Goal: Task Accomplishment & Management: Manage account settings

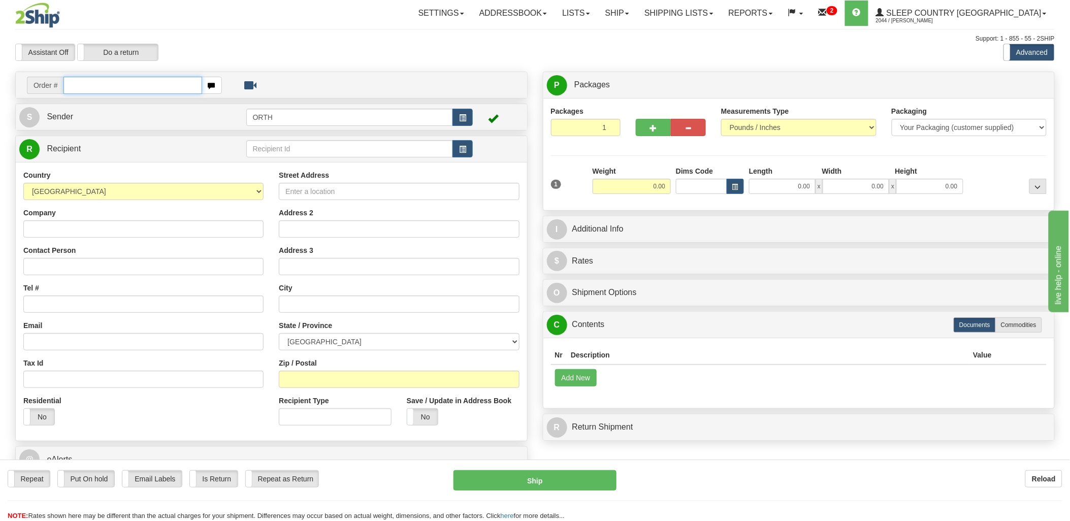
click at [134, 89] on input "text" at bounding box center [132, 85] width 138 height 17
type input "9"
type input "9002"
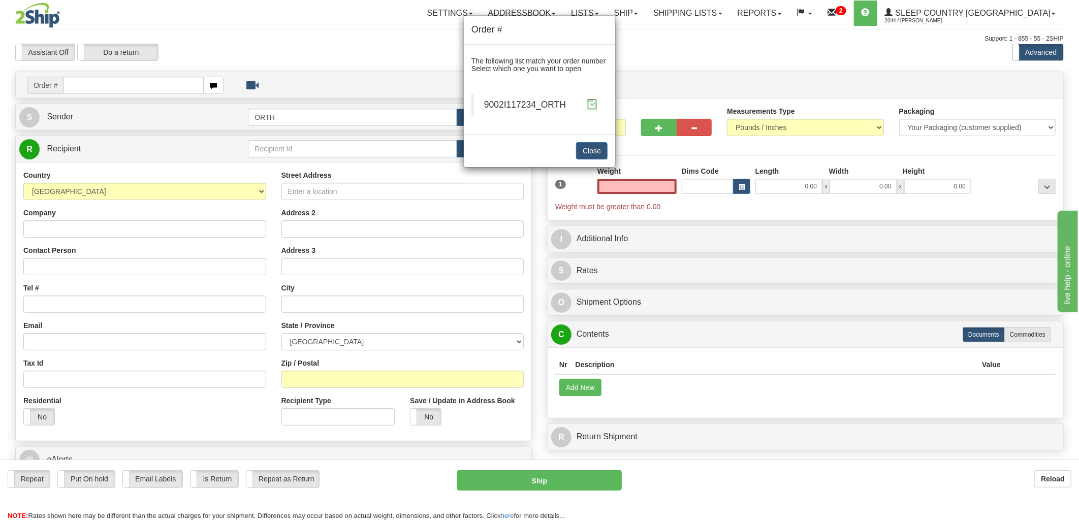
type input "0.00"
click at [588, 102] on span at bounding box center [592, 104] width 11 height 11
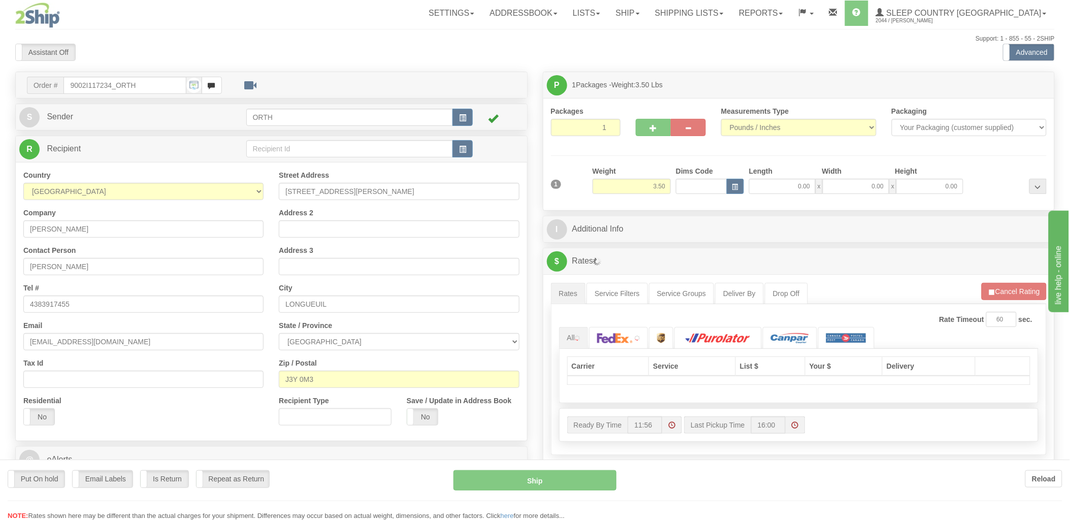
click at [702, 185] on div at bounding box center [535, 260] width 1070 height 521
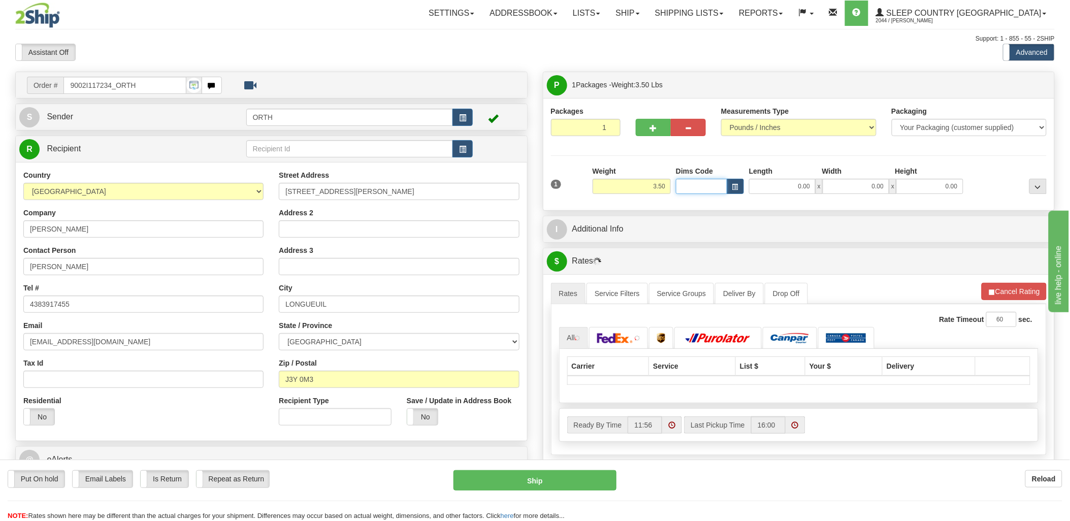
click at [702, 185] on input "Dims Code" at bounding box center [701, 186] width 51 height 15
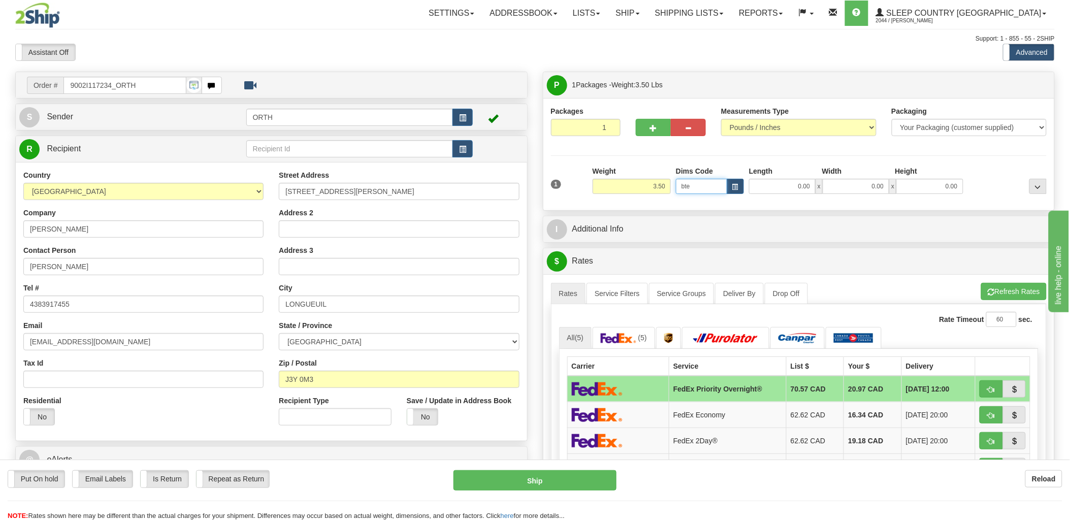
type input "bte"
click button "Delete" at bounding box center [0, 0] width 0 height 0
type input "15.00"
type input "5.00"
type input "25.00"
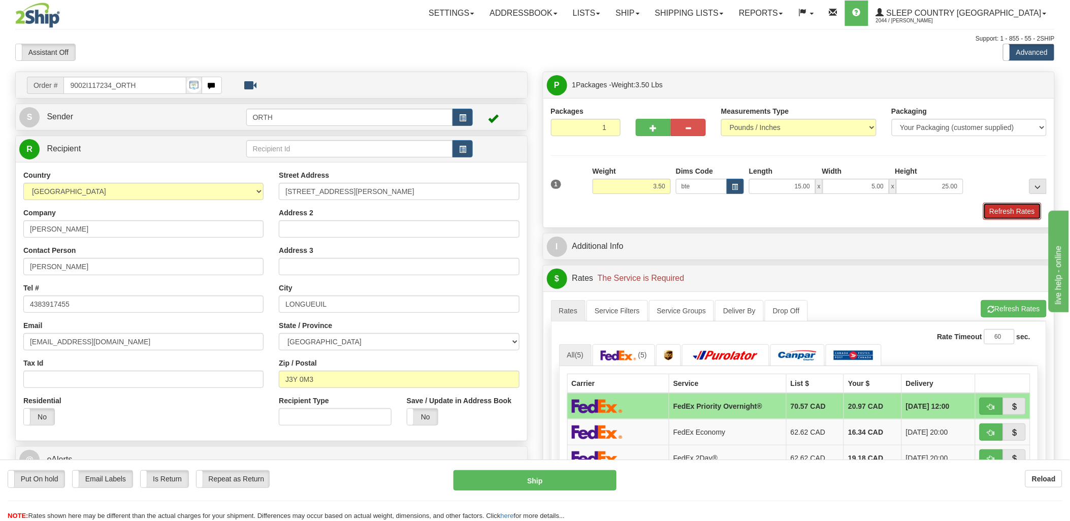
click at [1032, 206] on button "Refresh Rates" at bounding box center [1012, 211] width 58 height 17
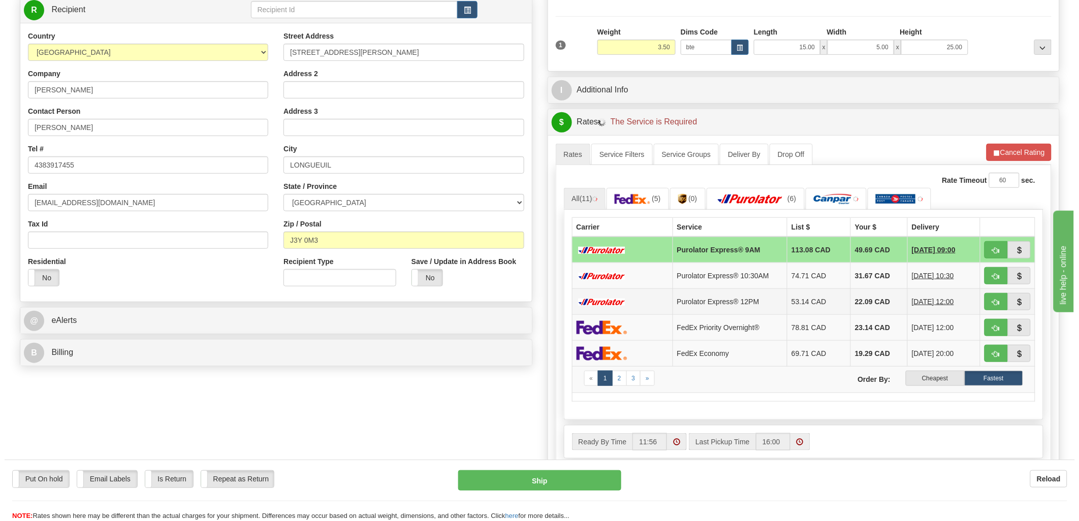
scroll to position [169, 0]
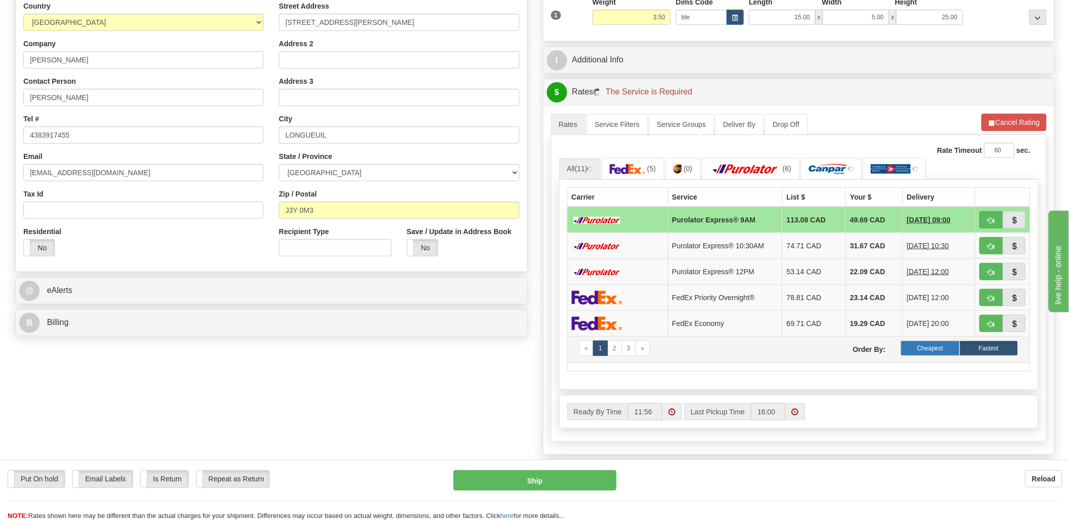
click at [924, 352] on label "Cheapest" at bounding box center [930, 348] width 58 height 15
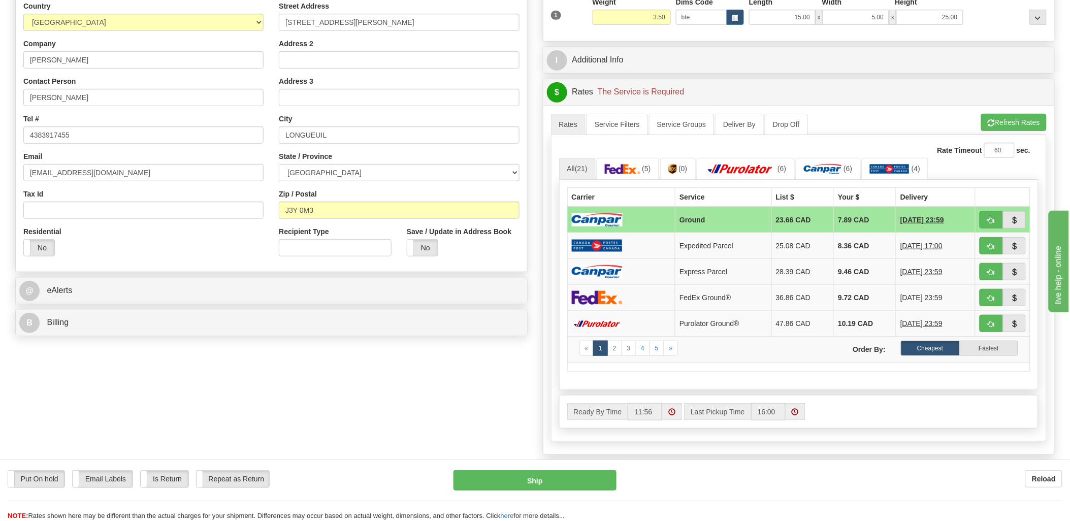
click at [978, 220] on td at bounding box center [1003, 220] width 55 height 26
click at [987, 217] on button "button" at bounding box center [991, 219] width 23 height 17
type input "1"
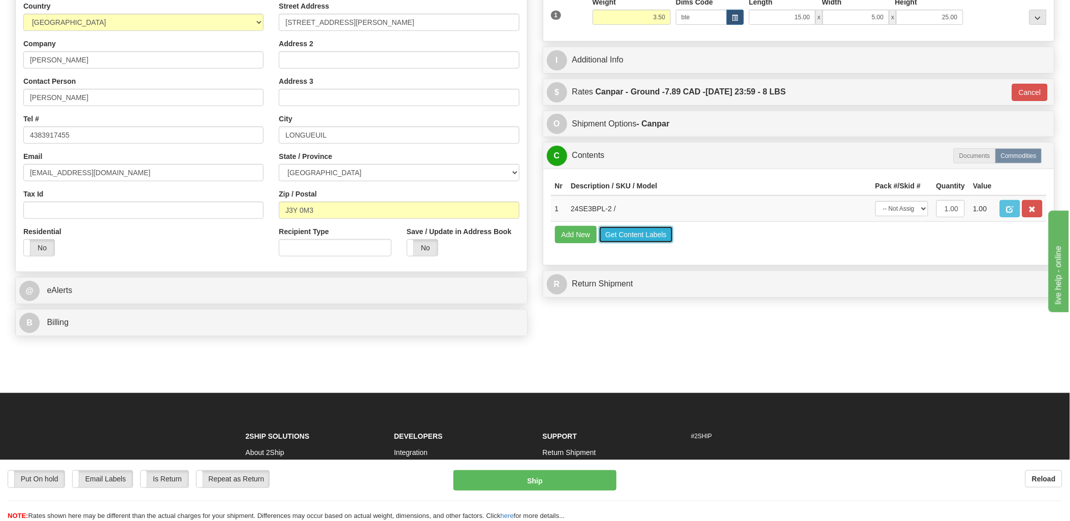
click at [643, 243] on button "Get Content Labels" at bounding box center [636, 234] width 75 height 17
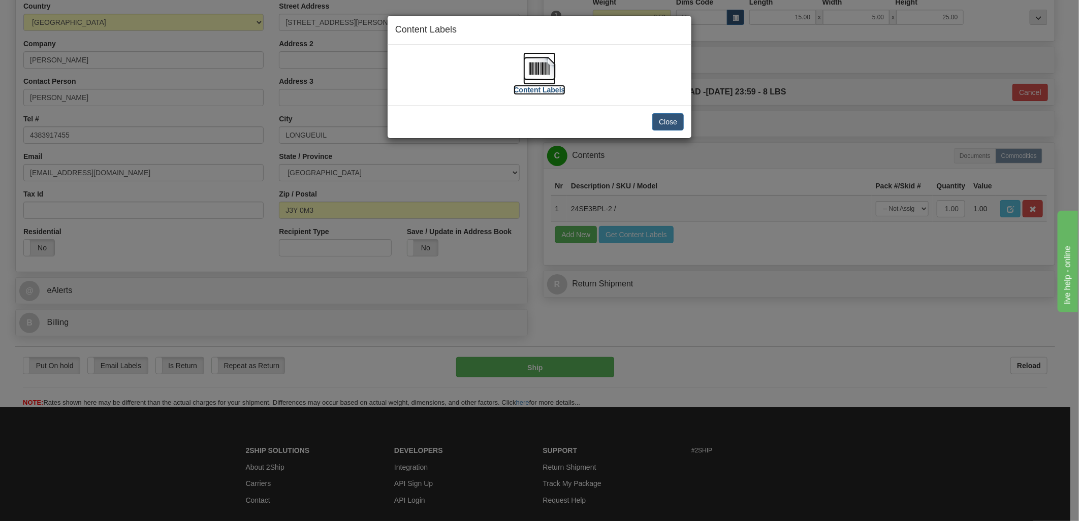
click at [548, 74] on img at bounding box center [539, 68] width 33 height 33
click at [554, 59] on img at bounding box center [539, 68] width 33 height 33
click at [675, 117] on button "Close" at bounding box center [667, 121] width 31 height 17
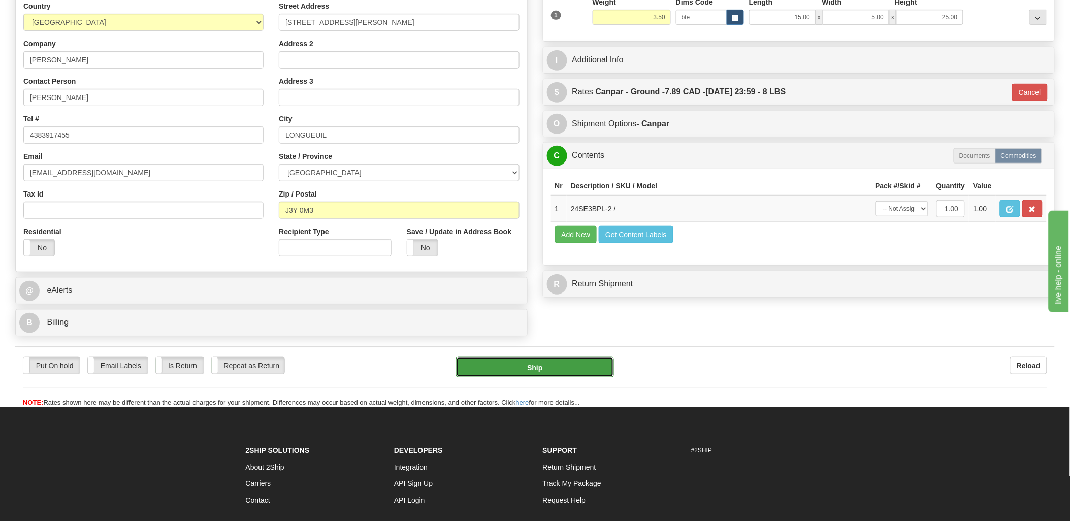
click at [570, 367] on button "Ship" at bounding box center [535, 367] width 158 height 20
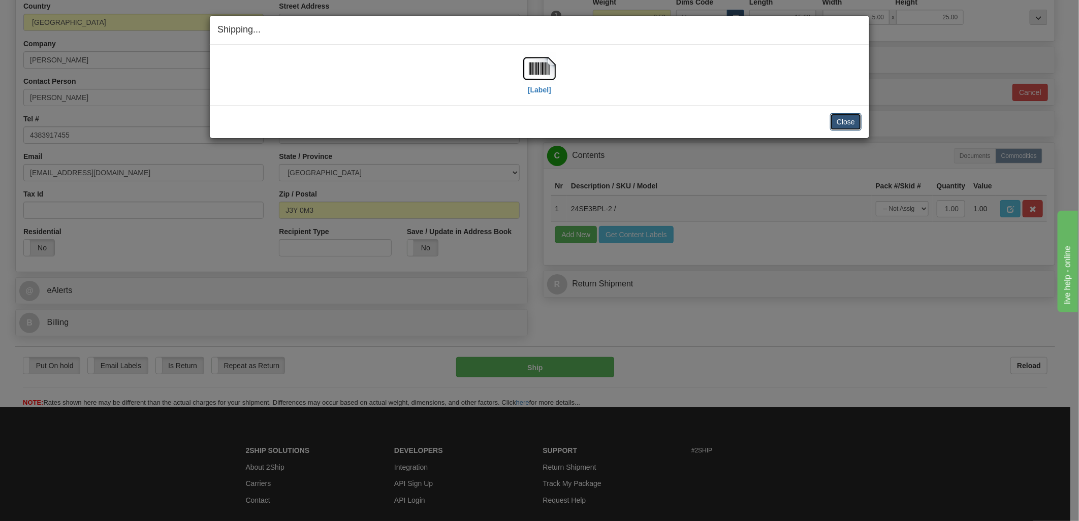
click at [838, 114] on button "Close" at bounding box center [845, 121] width 31 height 17
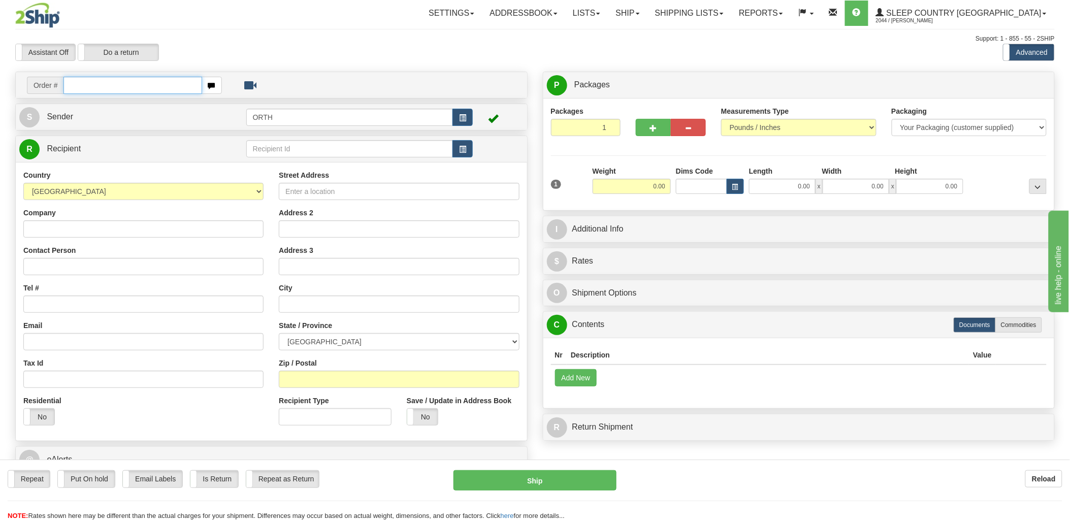
drag, startPoint x: 128, startPoint y: 87, endPoint x: 251, endPoint y: 87, distance: 122.9
click at [131, 87] on input "text" at bounding box center [132, 85] width 138 height 17
type input "9000"
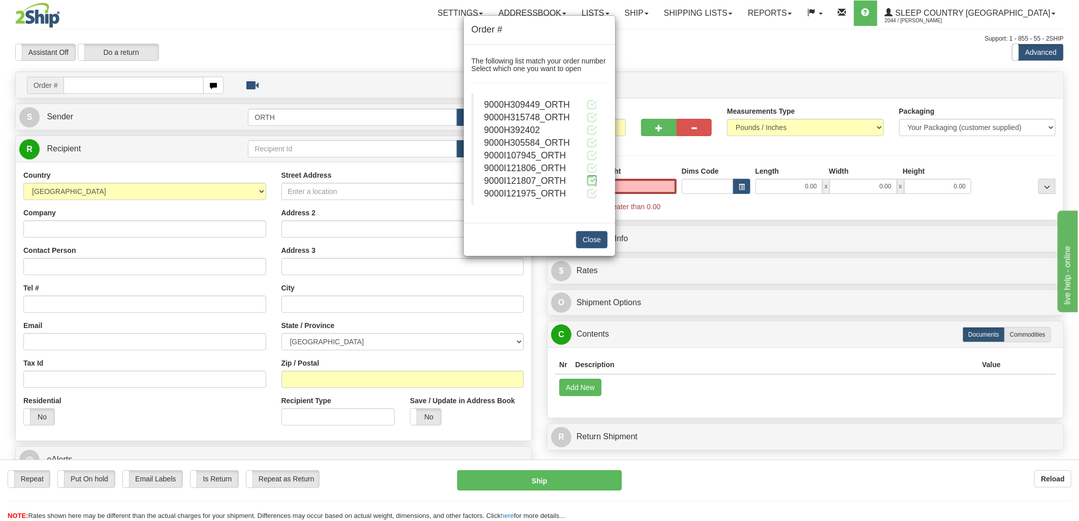
type input "0.00"
click at [590, 176] on span at bounding box center [592, 180] width 11 height 11
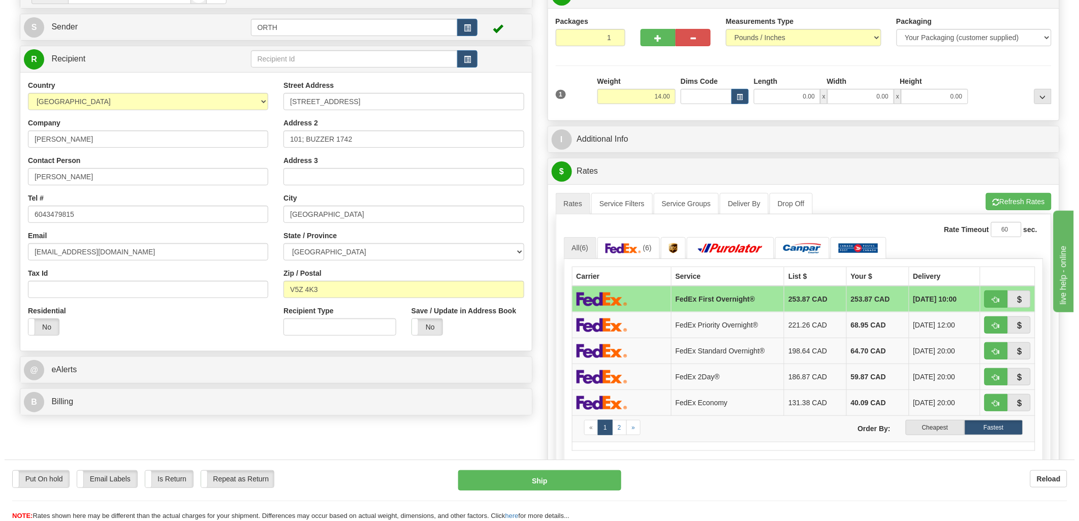
scroll to position [169, 0]
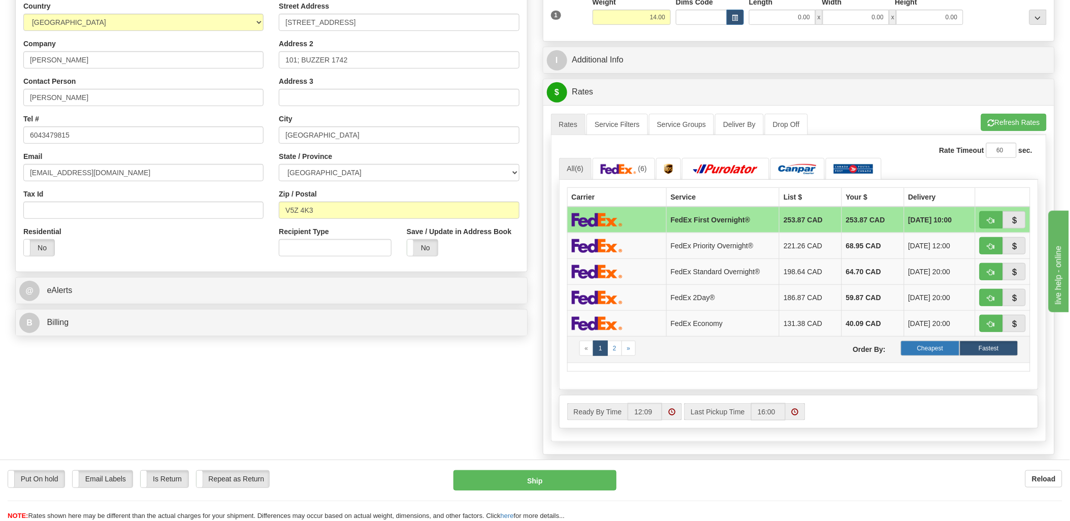
click at [939, 354] on label "Cheapest" at bounding box center [930, 348] width 58 height 15
click at [1000, 124] on button "Refresh Rates" at bounding box center [1014, 122] width 66 height 17
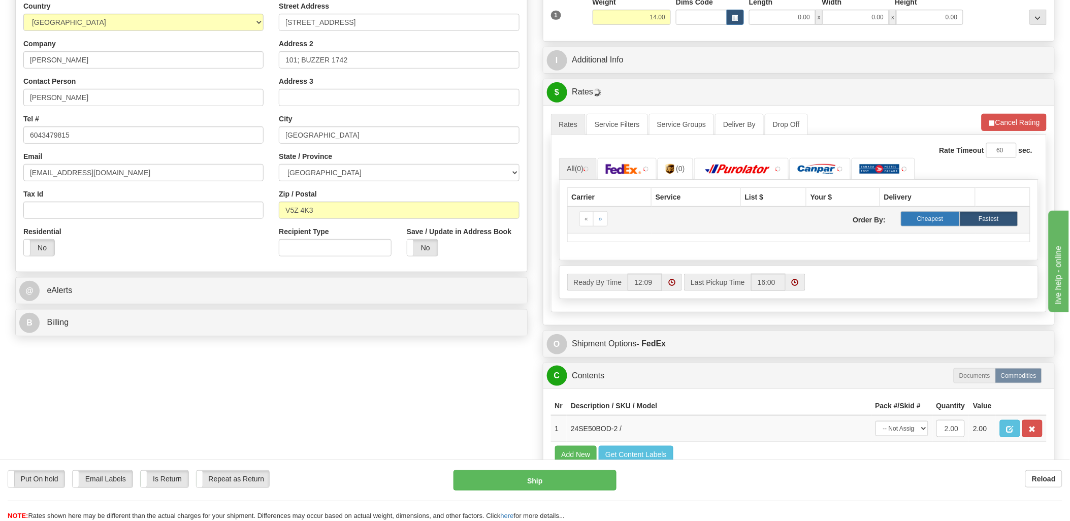
click at [936, 221] on label "Cheapest" at bounding box center [930, 218] width 58 height 15
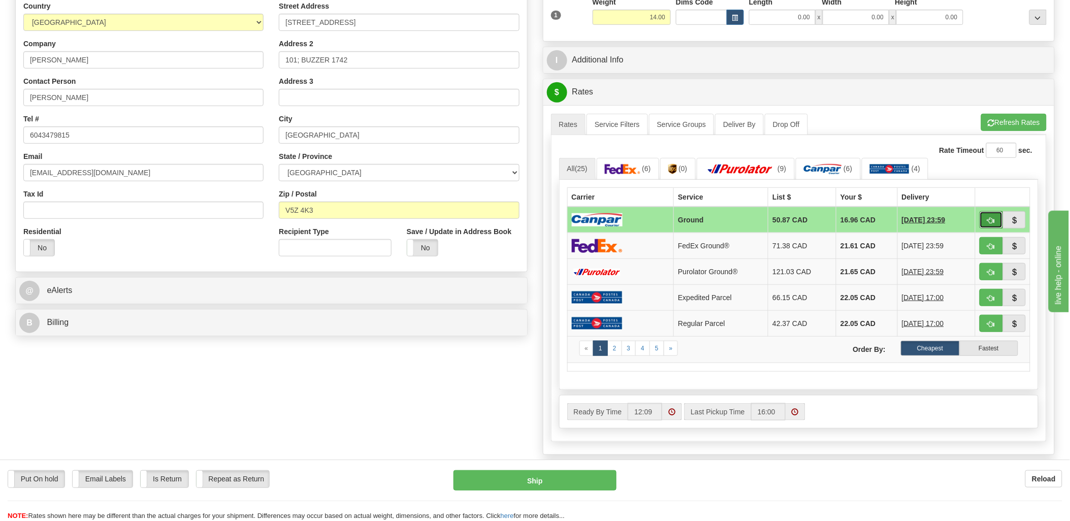
click at [995, 225] on button "button" at bounding box center [991, 219] width 23 height 17
type input "1"
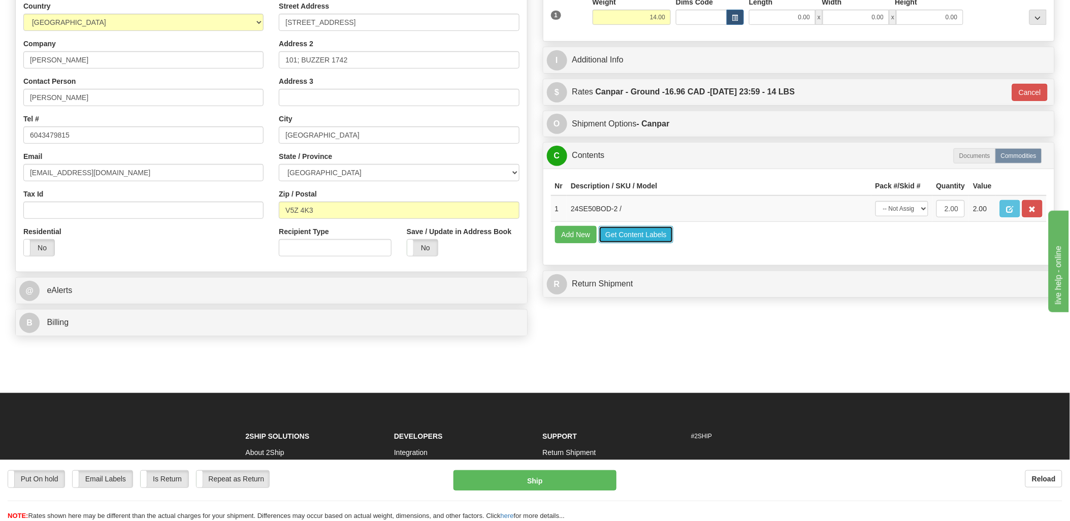
click at [628, 243] on button "Get Content Labels" at bounding box center [636, 234] width 75 height 17
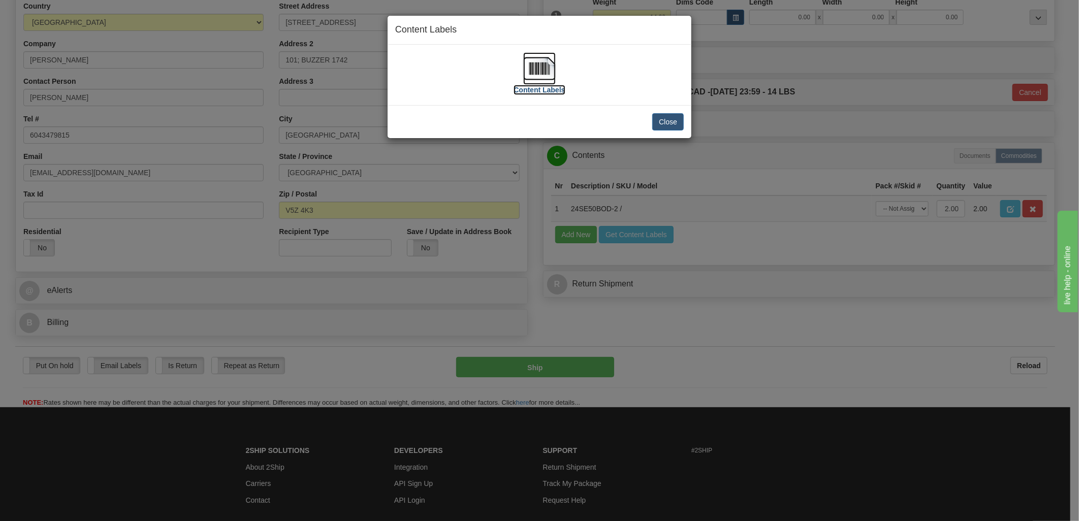
click at [539, 72] on img at bounding box center [539, 68] width 33 height 33
click at [679, 118] on button "Close" at bounding box center [667, 121] width 31 height 17
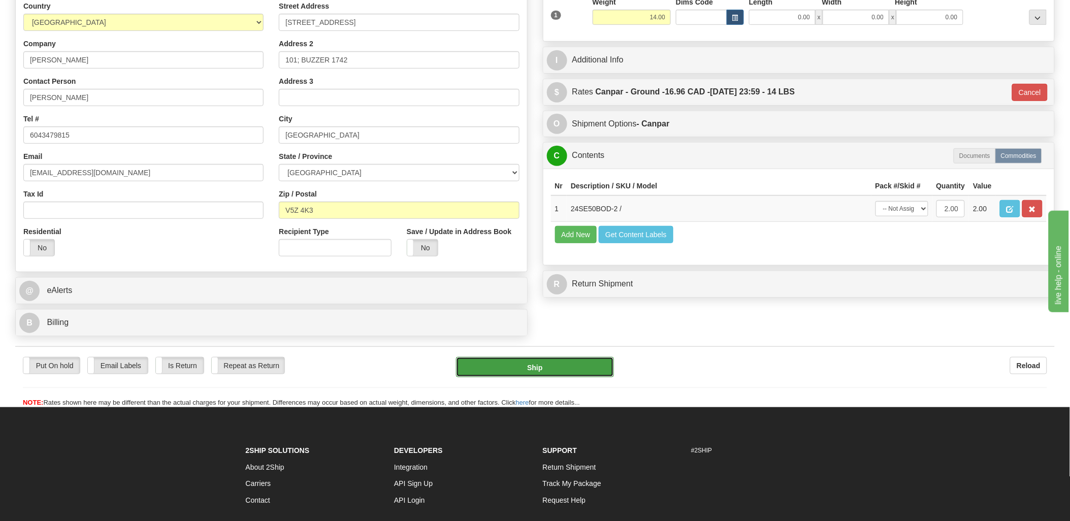
click at [559, 363] on button "Ship" at bounding box center [535, 367] width 158 height 20
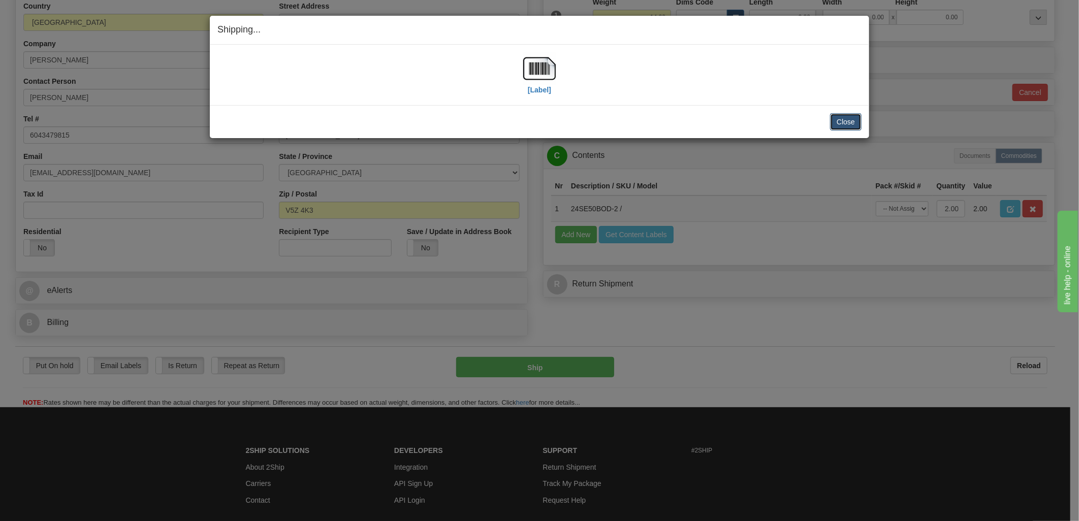
drag, startPoint x: 846, startPoint y: 125, endPoint x: 840, endPoint y: 121, distance: 6.8
click at [846, 124] on button "Close" at bounding box center [845, 121] width 31 height 17
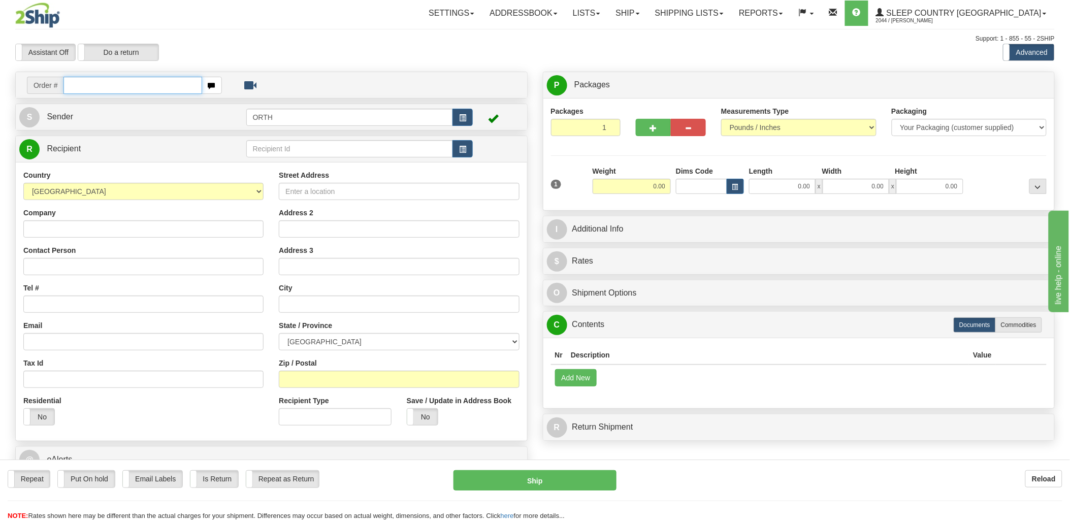
click at [85, 78] on input "text" at bounding box center [132, 85] width 138 height 17
type input "90007"
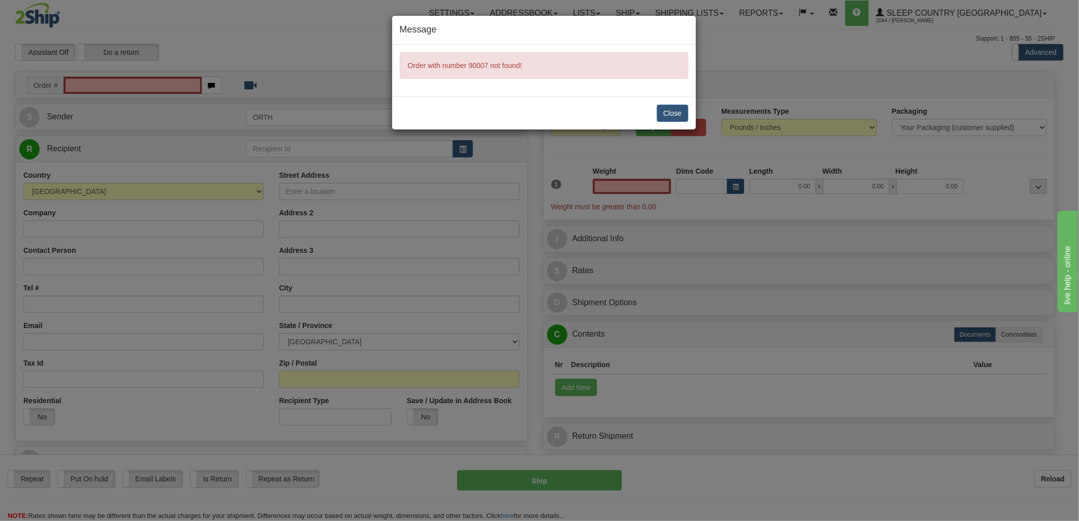
type input "0.00"
click at [97, 85] on div "Message Order with number 90007 not found! Close" at bounding box center [539, 260] width 1079 height 521
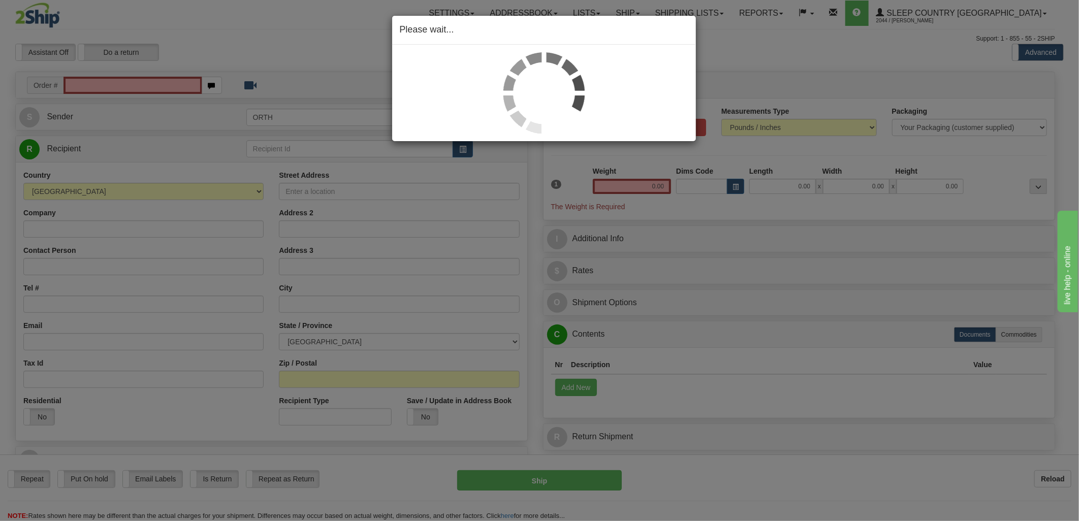
click at [100, 87] on div "Please wait..." at bounding box center [539, 260] width 1079 height 521
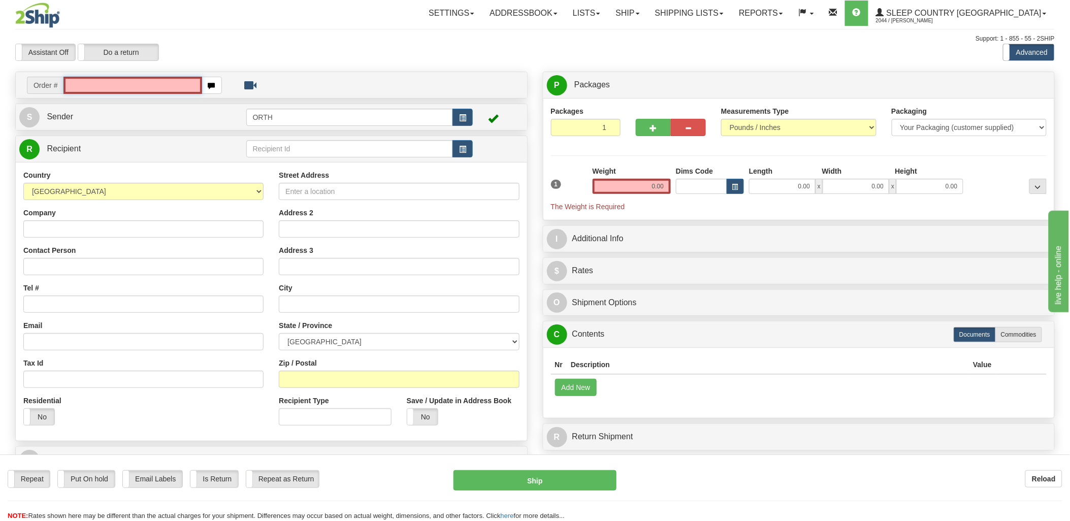
click at [99, 87] on input "text" at bounding box center [132, 85] width 138 height 17
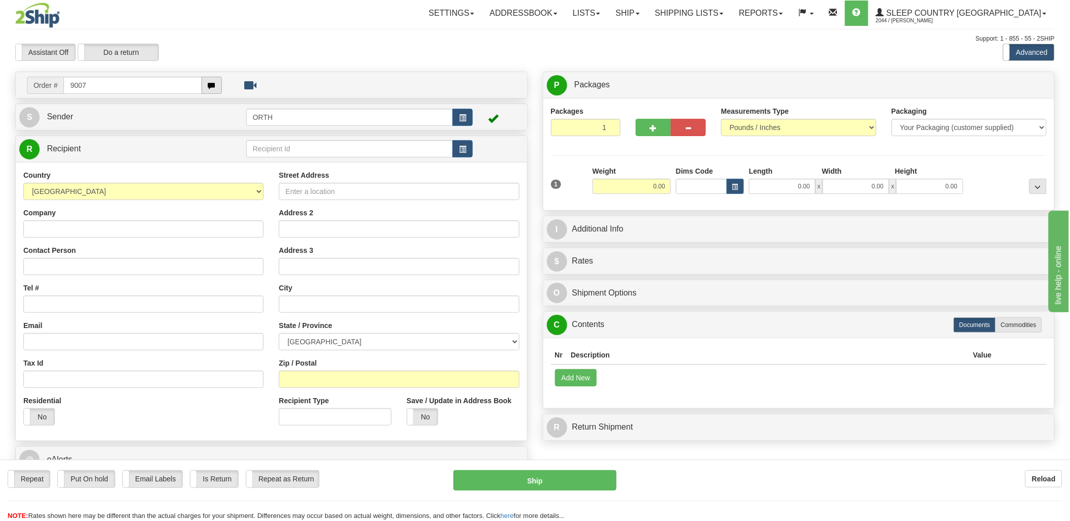
type input "9007"
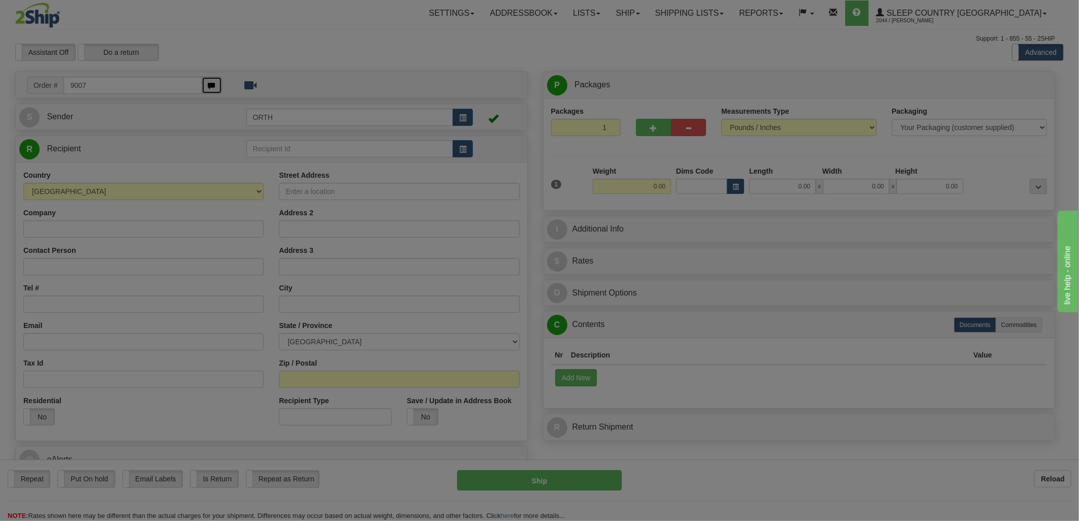
click at [207, 85] on body "Training Course Close Toggle navigation Settings Shipping Preferences New Recip…" at bounding box center [539, 260] width 1079 height 521
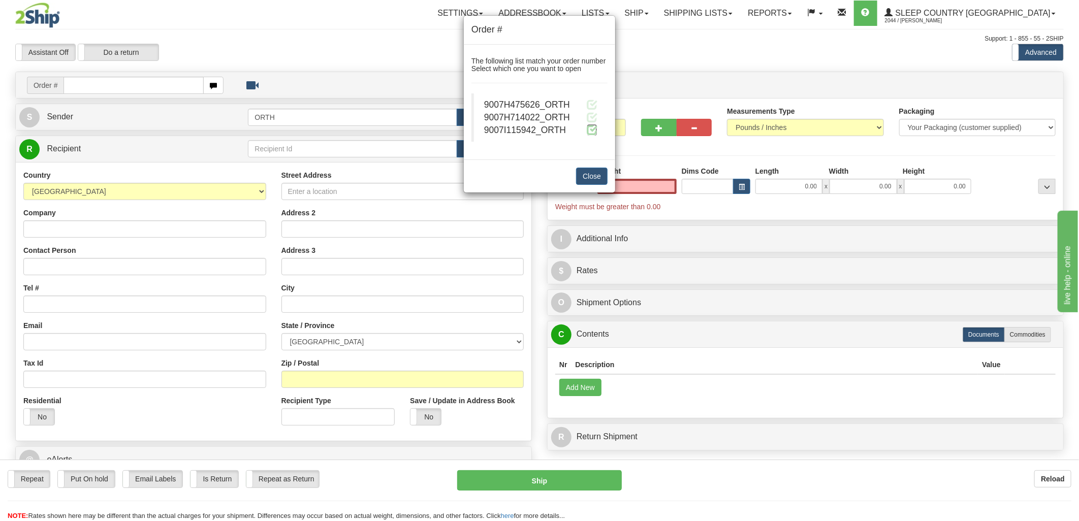
type input "0.00"
click at [590, 133] on span at bounding box center [592, 129] width 11 height 11
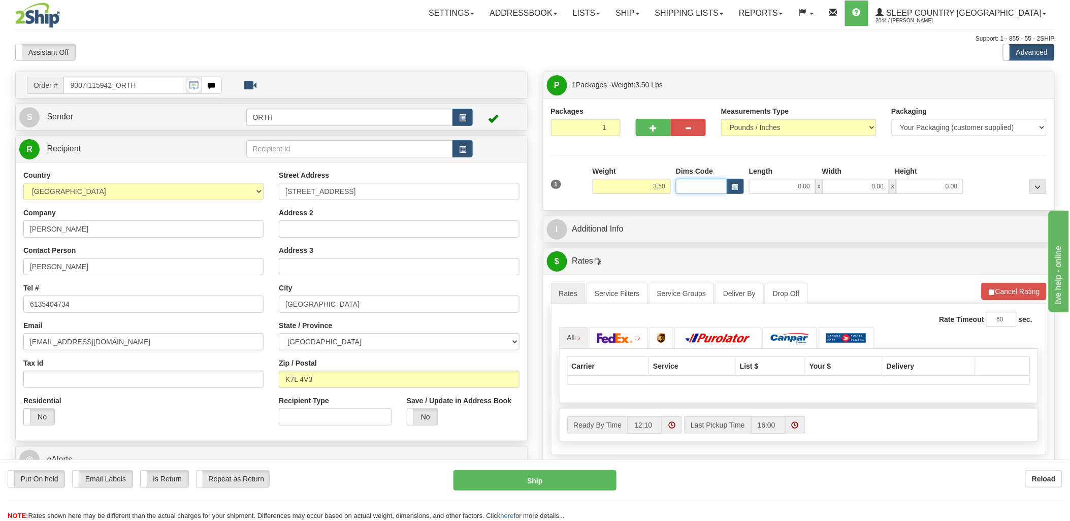
click at [718, 190] on input "Dims Code" at bounding box center [701, 186] width 51 height 15
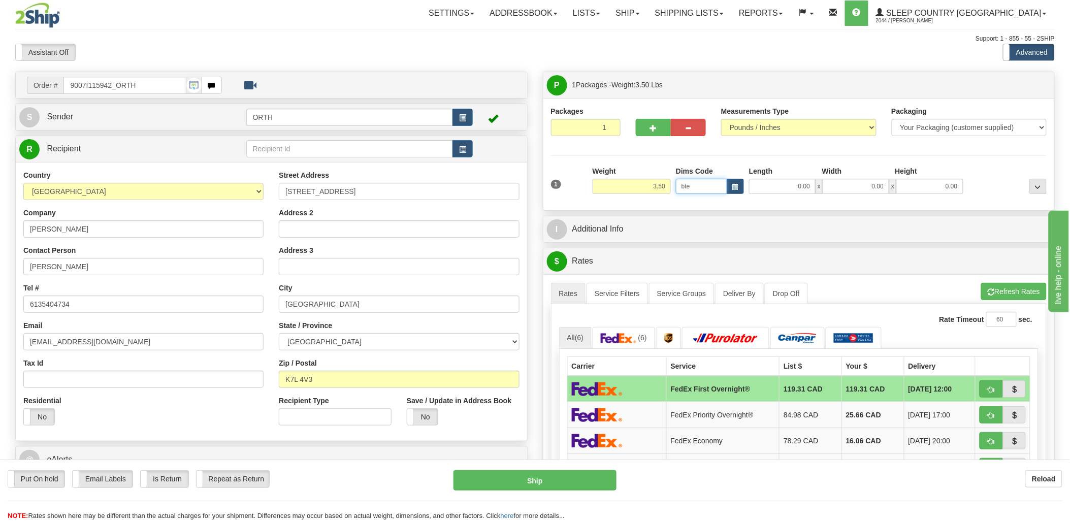
type input "bte"
click button "Delete" at bounding box center [0, 0] width 0 height 0
type input "15.00"
type input "5.00"
type input "25.00"
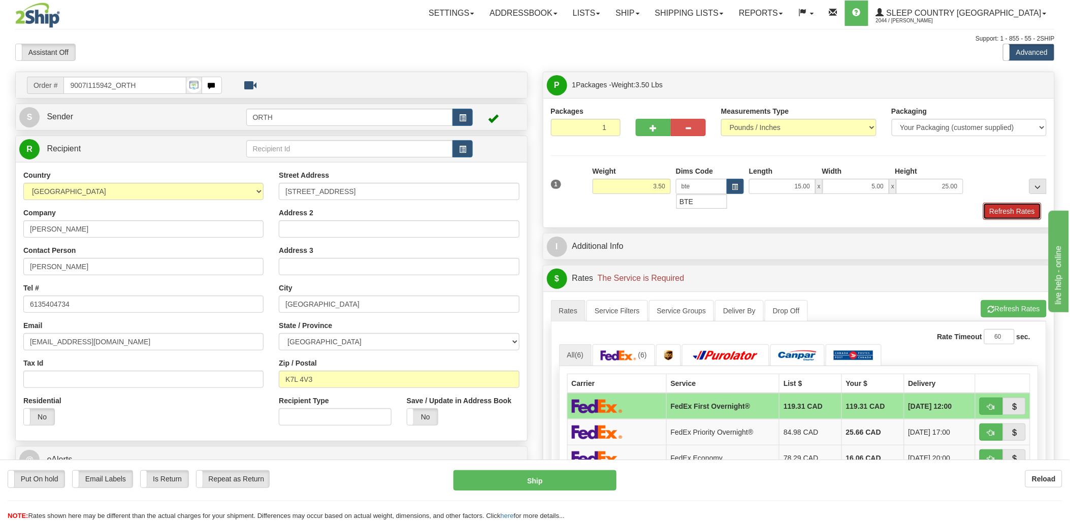
click at [1019, 209] on button "Refresh Rates" at bounding box center [1012, 211] width 58 height 17
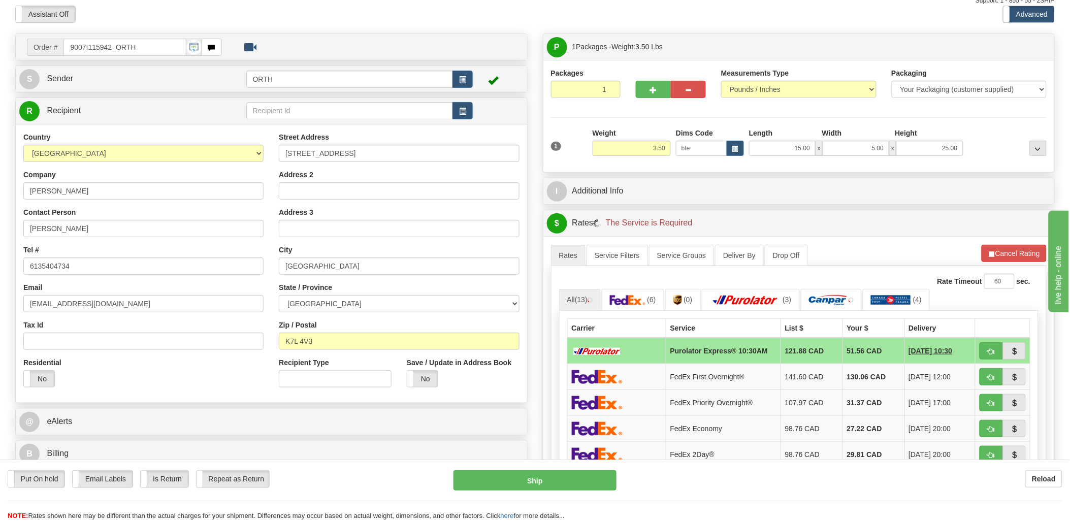
scroll to position [113, 0]
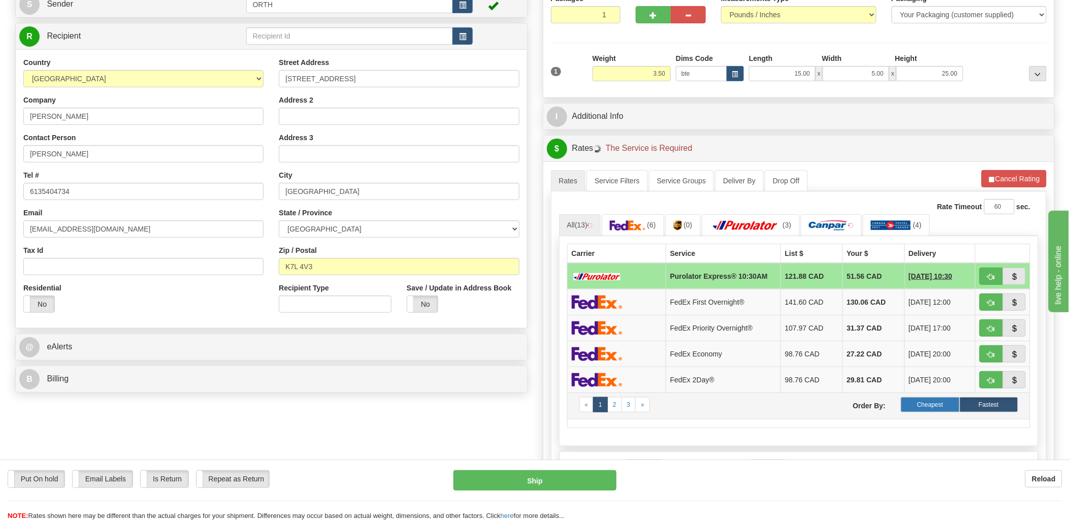
click at [935, 412] on label "Cheapest" at bounding box center [930, 404] width 58 height 15
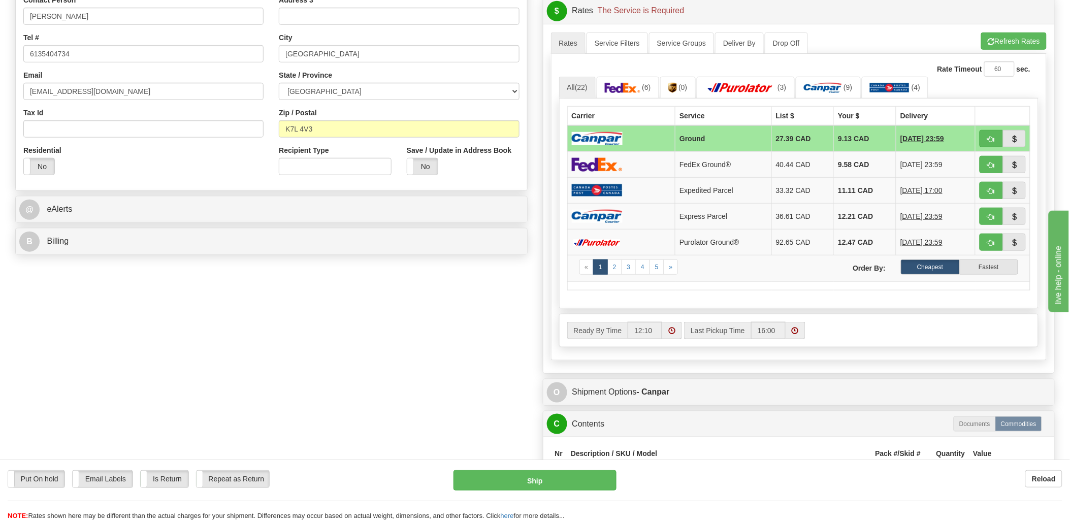
scroll to position [282, 0]
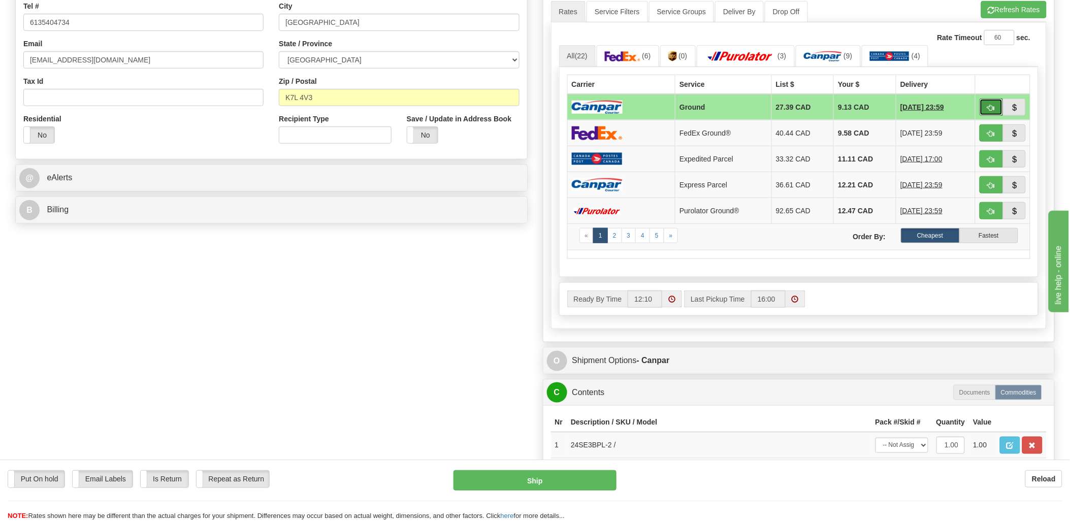
click at [983, 107] on button "button" at bounding box center [991, 107] width 23 height 17
type input "1"
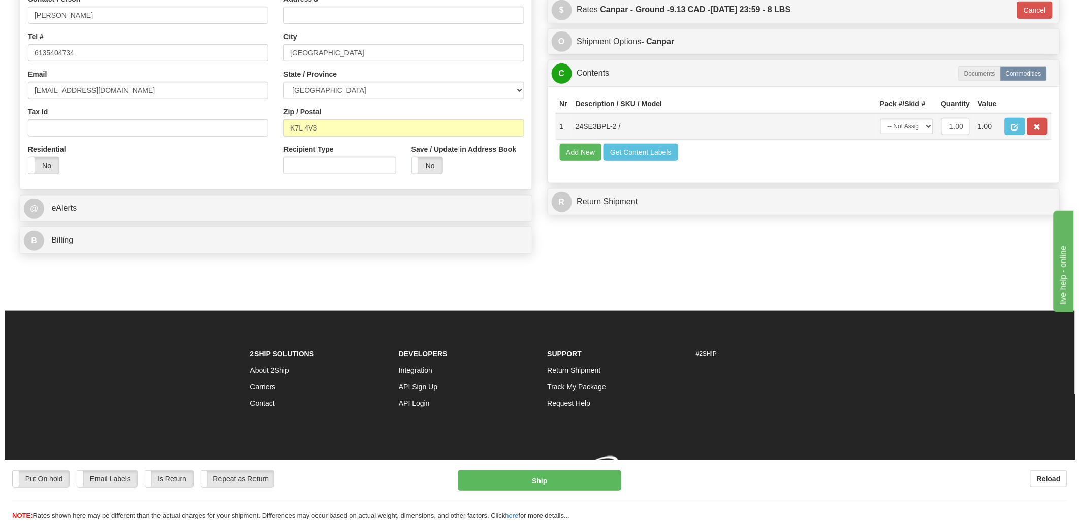
scroll to position [267, 0]
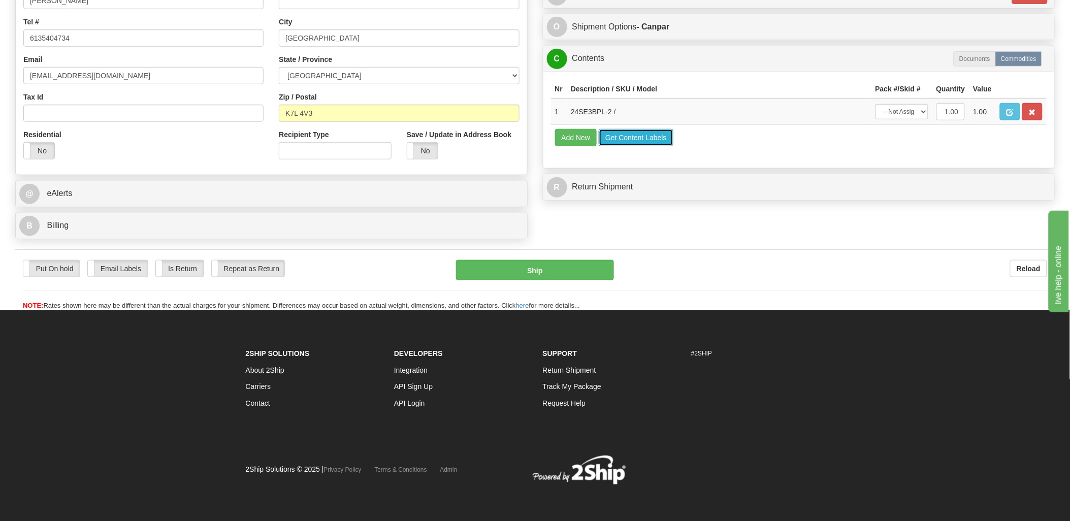
click at [632, 146] on button "Get Content Labels" at bounding box center [636, 137] width 75 height 17
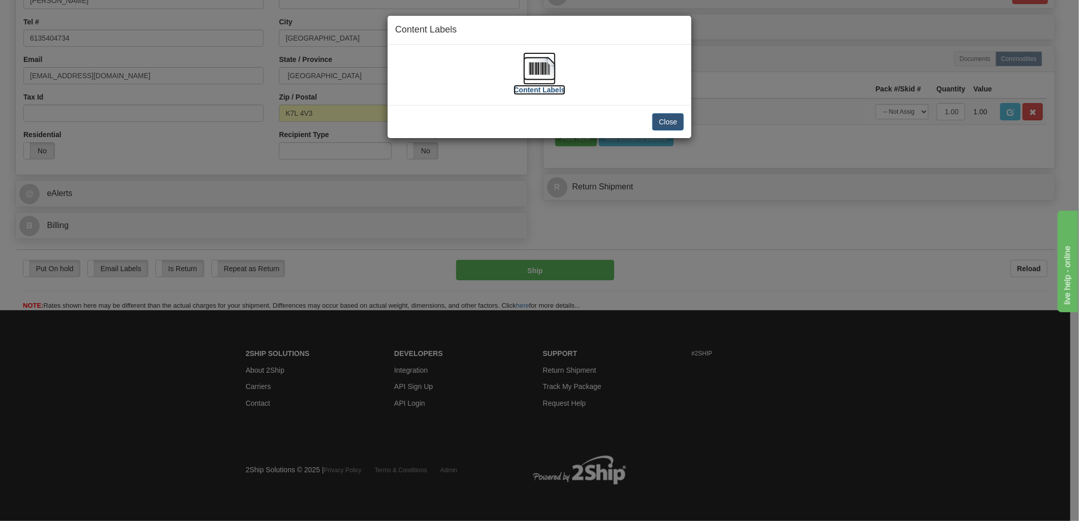
click at [532, 67] on img at bounding box center [539, 68] width 33 height 33
click at [666, 123] on button "Close" at bounding box center [667, 121] width 31 height 17
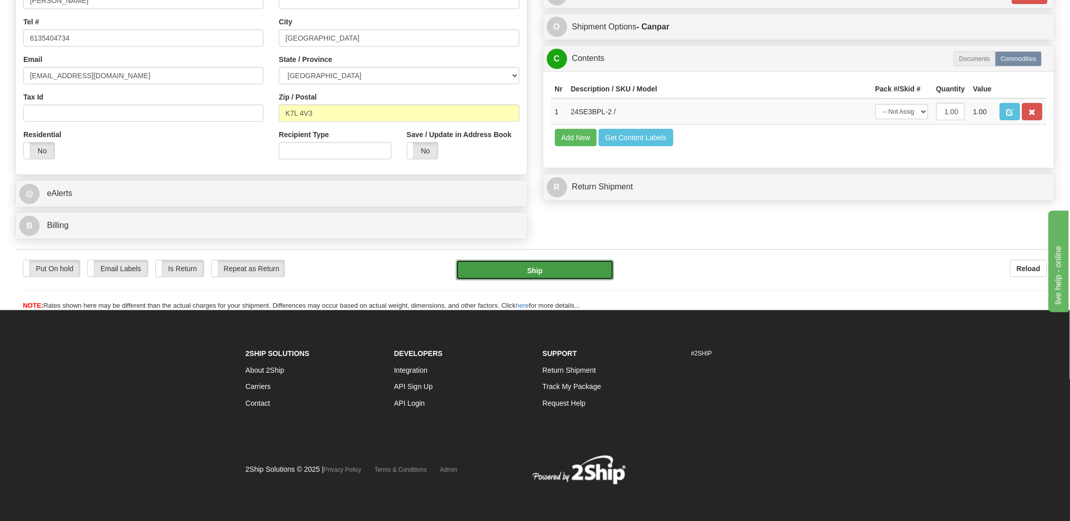
click at [547, 275] on button "Ship" at bounding box center [535, 270] width 158 height 20
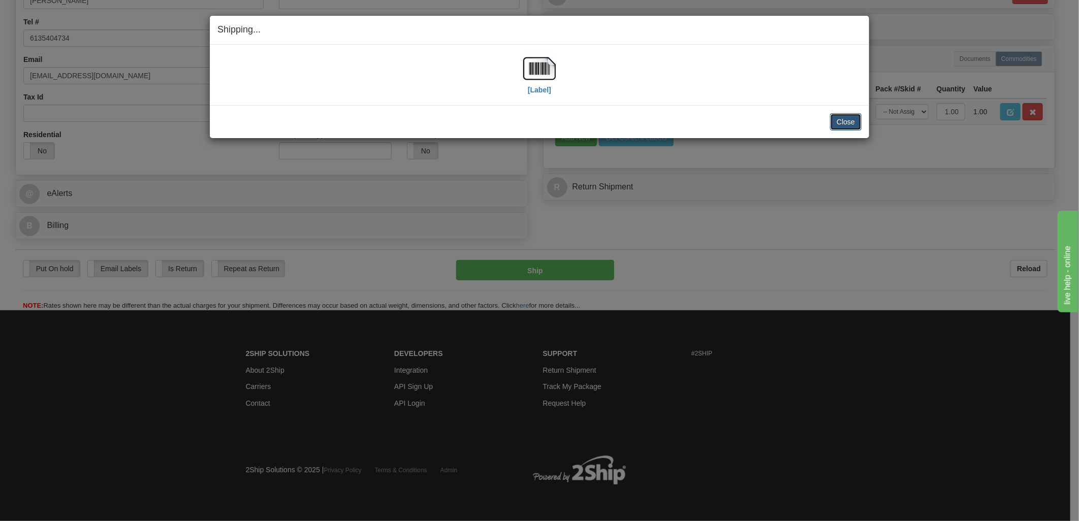
click at [845, 127] on button "Close" at bounding box center [845, 121] width 31 height 17
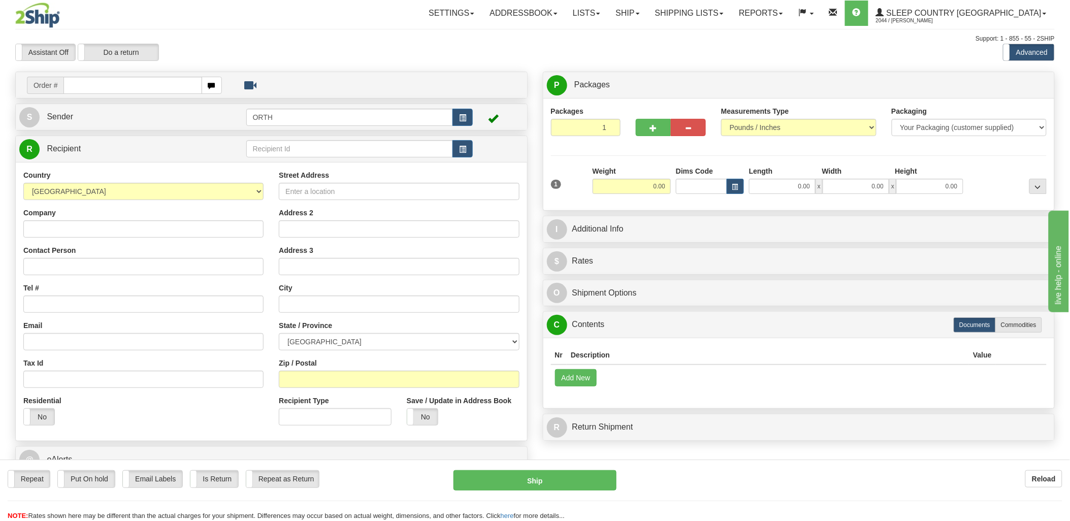
click at [161, 88] on input "text" at bounding box center [132, 85] width 138 height 17
drag, startPoint x: 164, startPoint y: 88, endPoint x: 197, endPoint y: 87, distance: 33.5
click at [168, 87] on input "text" at bounding box center [132, 85] width 138 height 17
click at [156, 83] on input "text" at bounding box center [132, 85] width 138 height 17
click at [151, 88] on input "text" at bounding box center [132, 85] width 138 height 17
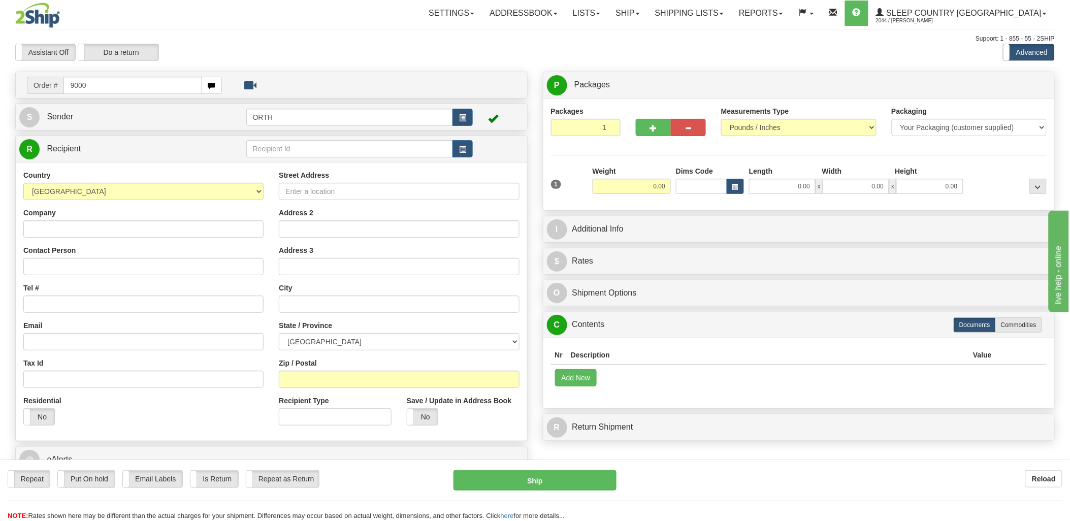
type input "9000"
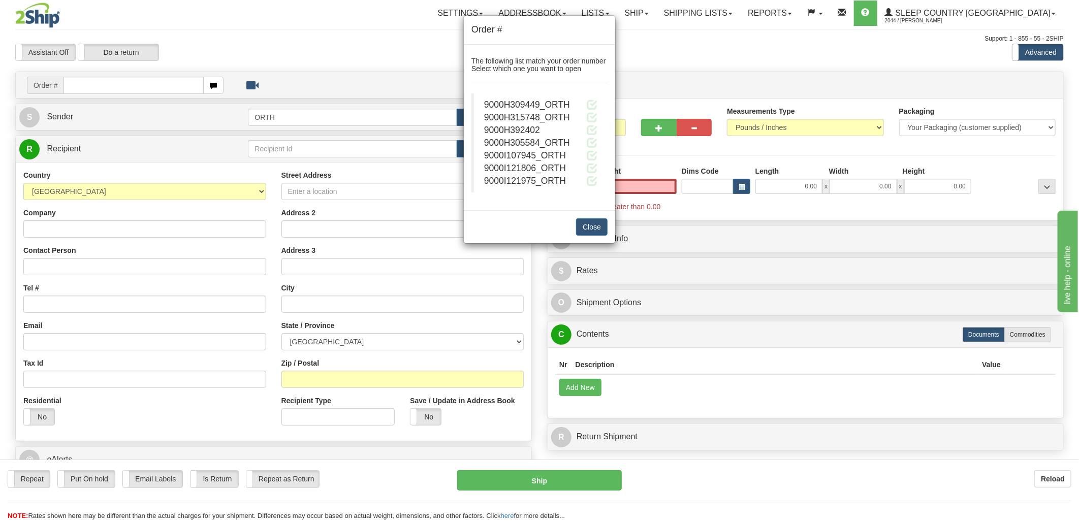
type input "0.00"
click at [591, 180] on span at bounding box center [592, 180] width 11 height 11
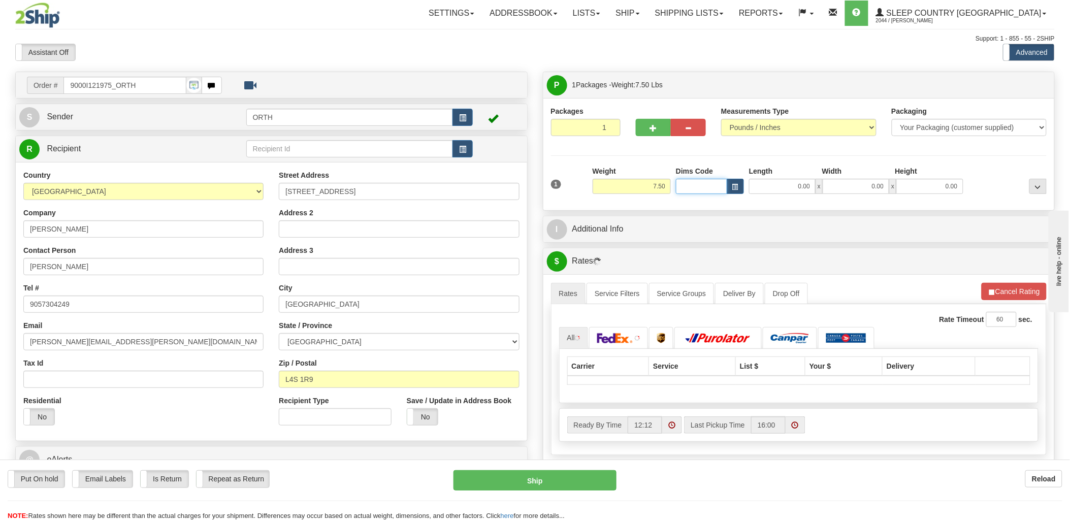
click at [694, 183] on input "Dims Code" at bounding box center [701, 186] width 51 height 15
type input "bte"
click button "Delete" at bounding box center [0, 0] width 0 height 0
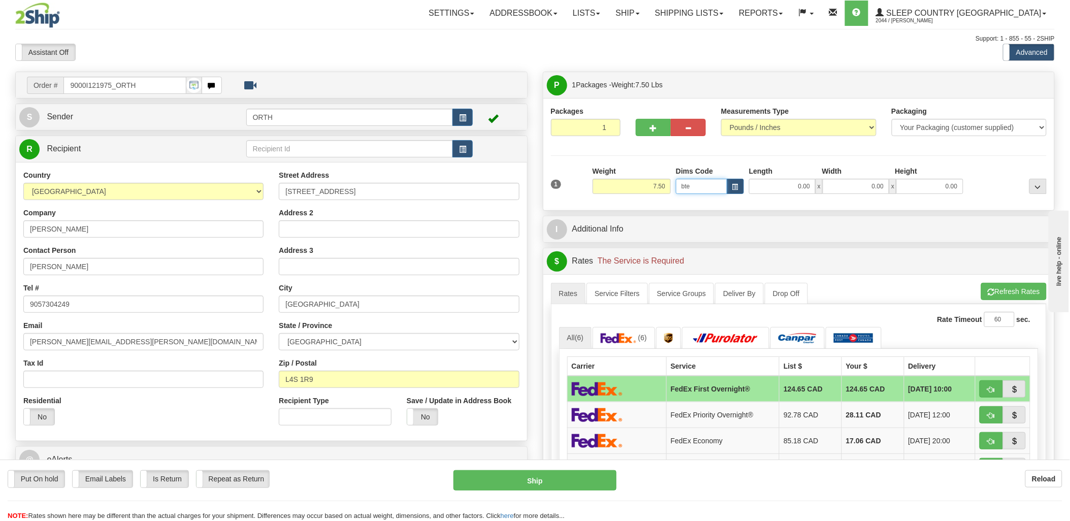
type input "15.00"
type input "5.00"
type input "25.00"
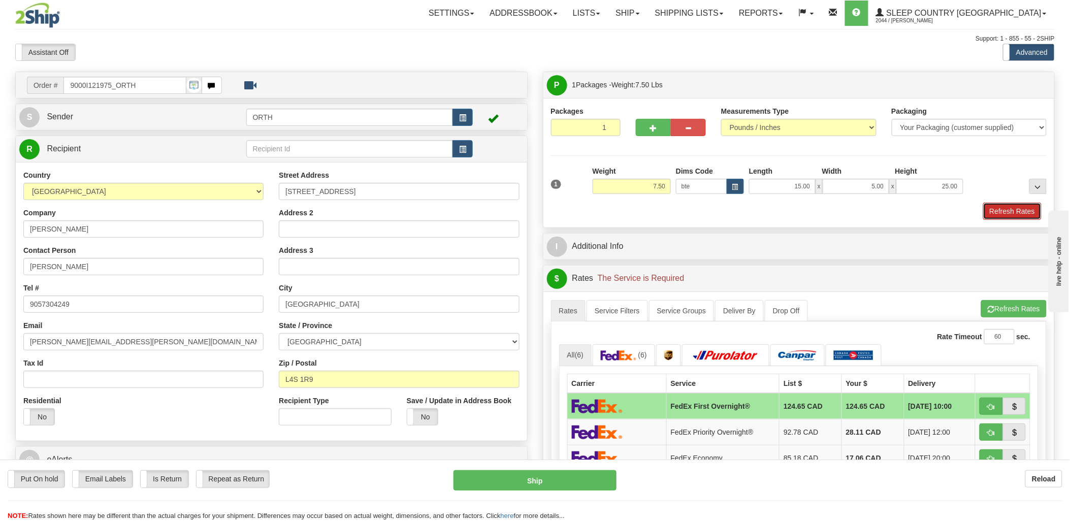
click at [1022, 206] on button "Refresh Rates" at bounding box center [1012, 211] width 58 height 17
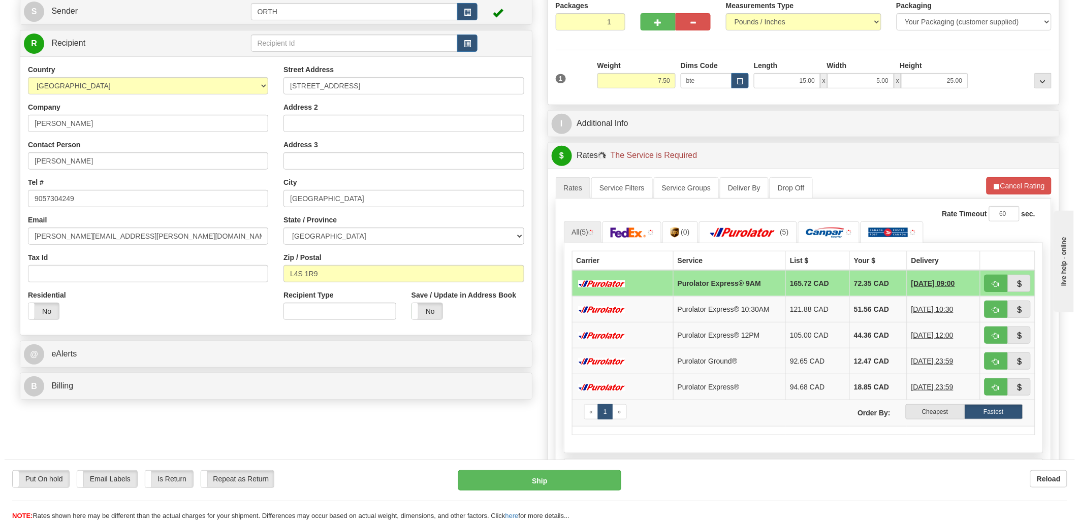
scroll to position [225, 0]
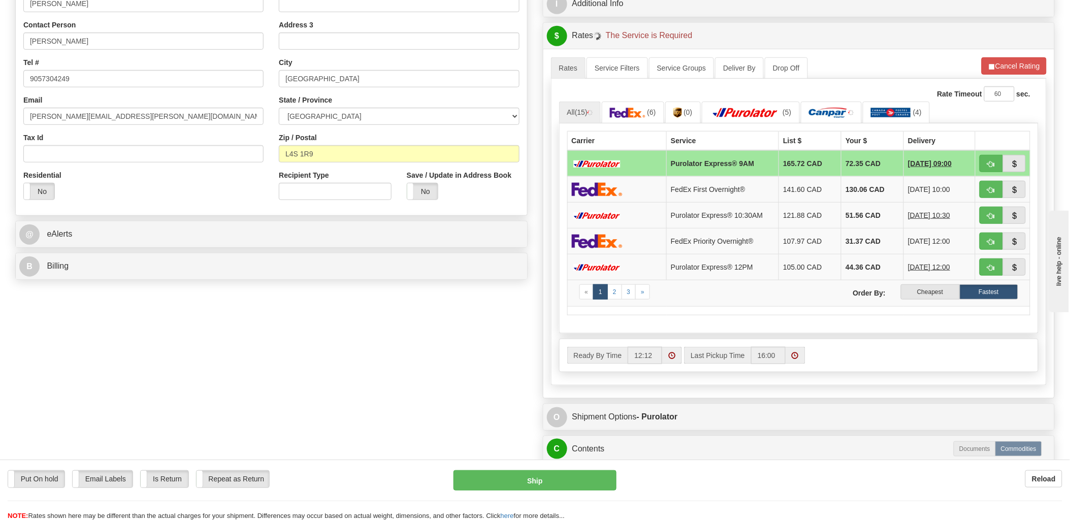
click at [938, 296] on label "Cheapest" at bounding box center [930, 291] width 58 height 15
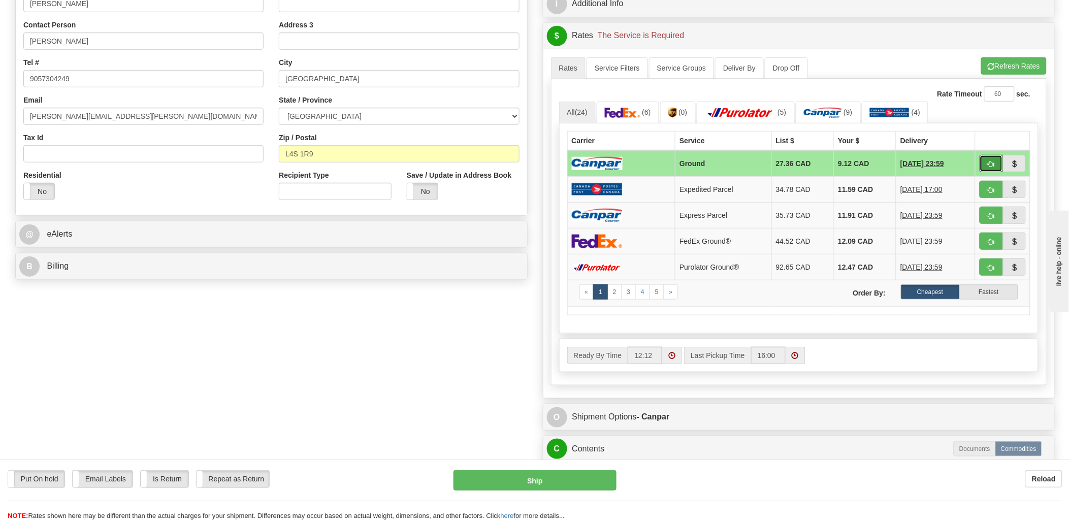
click at [992, 157] on button "button" at bounding box center [991, 163] width 23 height 17
type input "1"
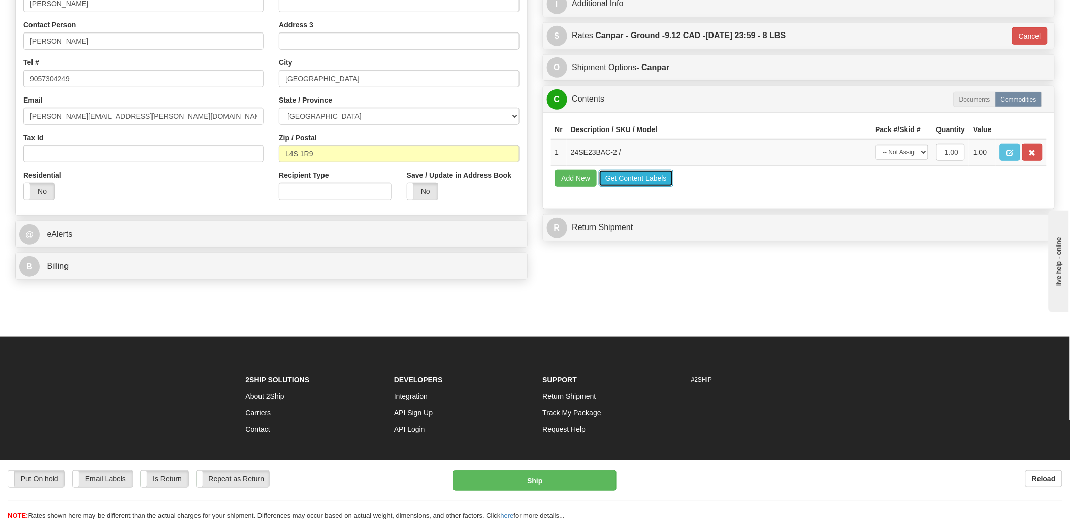
click at [658, 187] on button "Get Content Labels" at bounding box center [636, 178] width 75 height 17
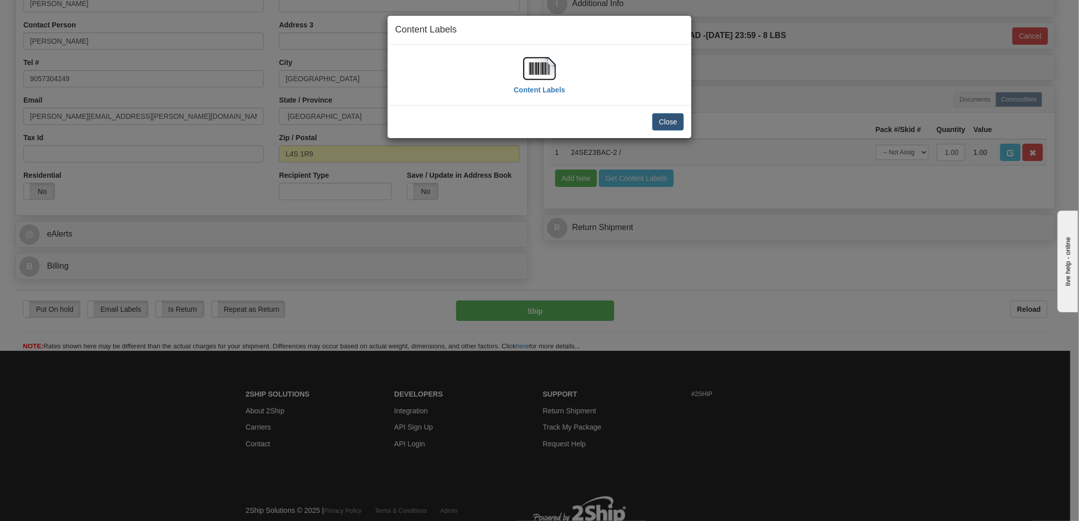
click at [530, 61] on img at bounding box center [539, 68] width 33 height 33
click at [671, 128] on button "Close" at bounding box center [667, 121] width 31 height 17
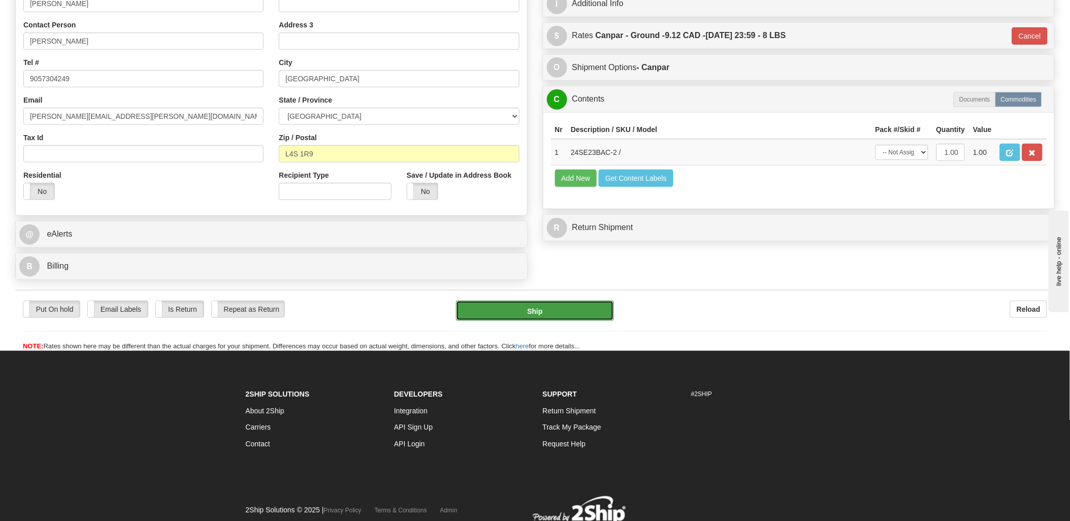
click at [542, 306] on button "Ship" at bounding box center [535, 311] width 158 height 20
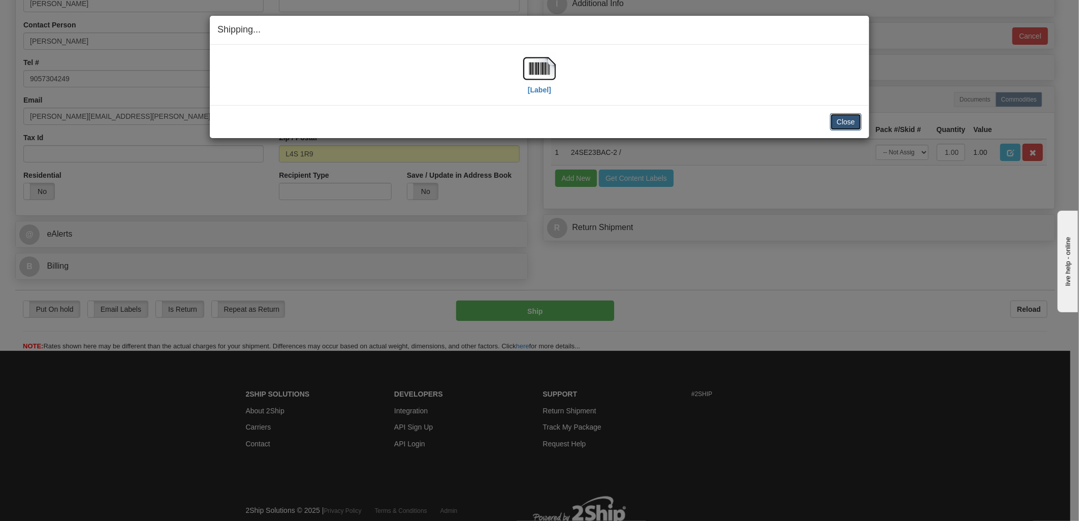
click at [850, 124] on button "Close" at bounding box center [845, 121] width 31 height 17
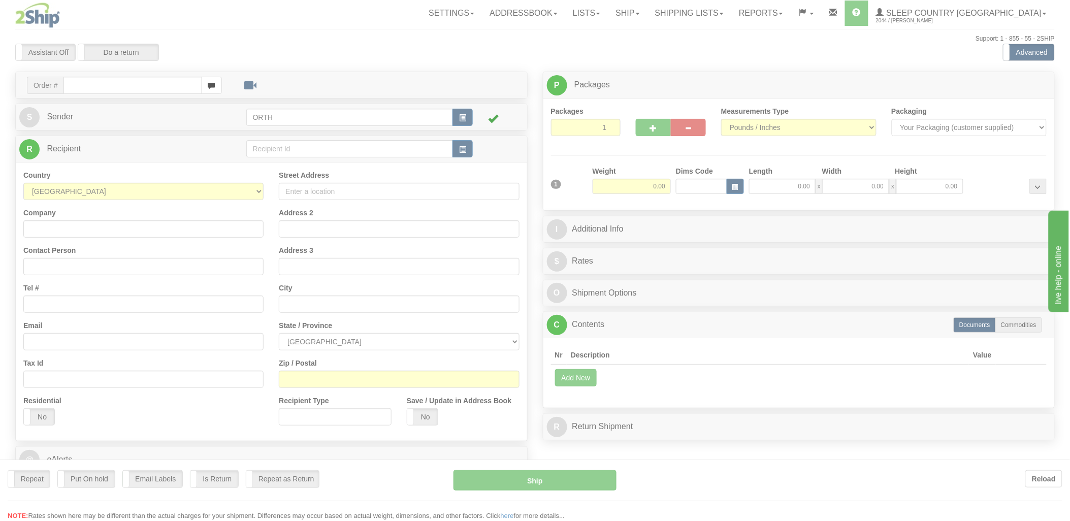
click at [103, 89] on div at bounding box center [535, 260] width 1070 height 521
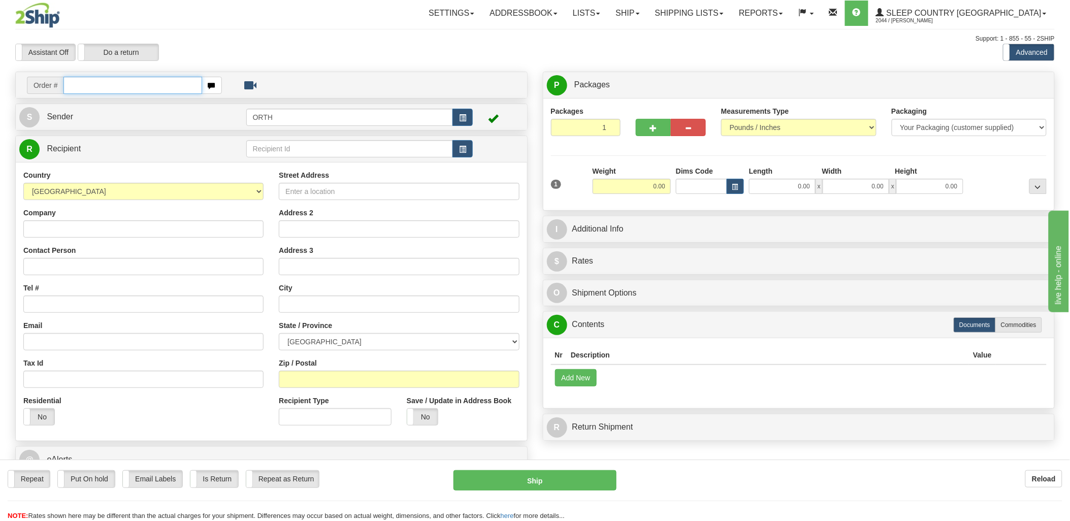
click at [109, 85] on input "text" at bounding box center [132, 85] width 138 height 17
type input "9000i"
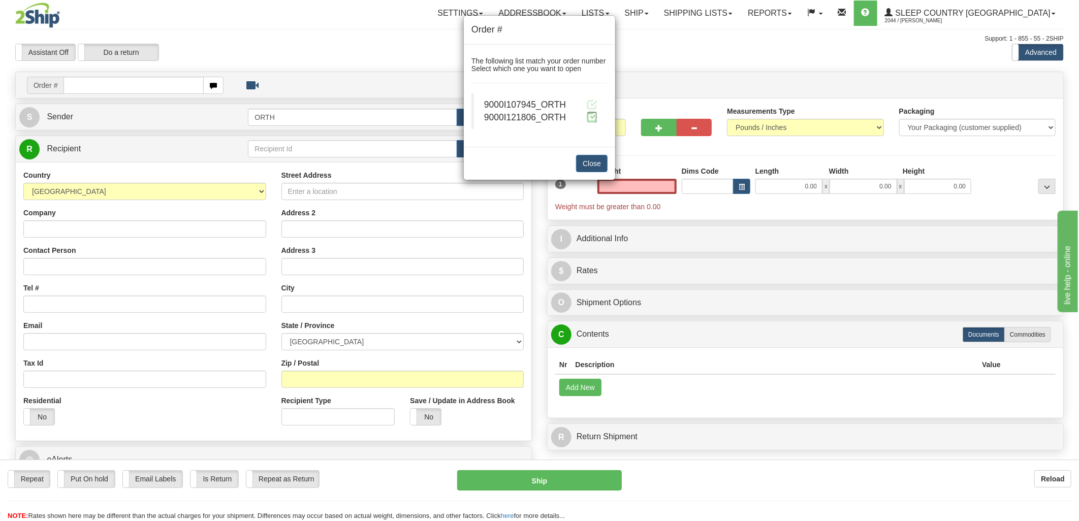
type input "0.00"
click at [590, 117] on span at bounding box center [592, 117] width 11 height 11
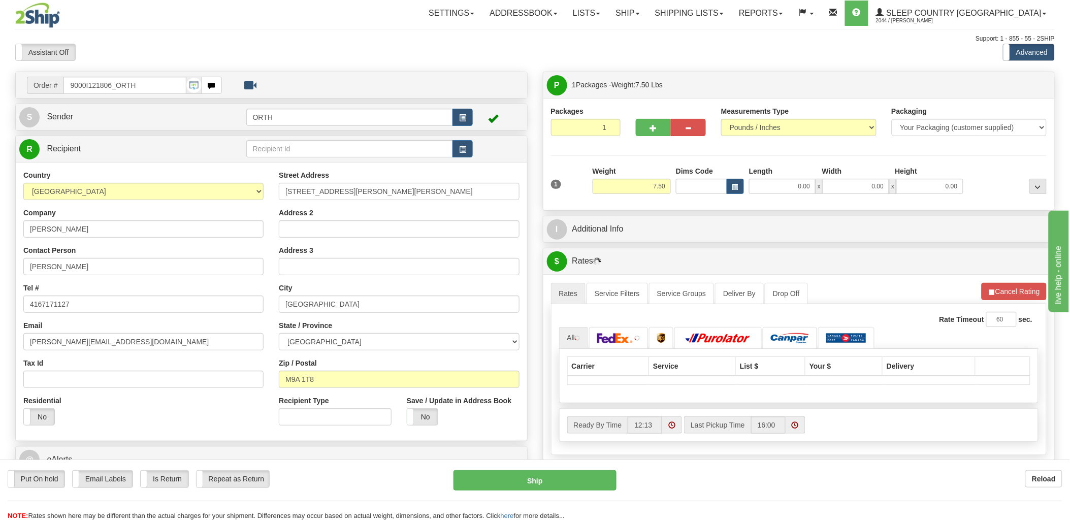
click at [691, 188] on div "Toggle navigation Settings Shipping Preferences Fields Preferences New" at bounding box center [535, 358] width 1070 height 717
click at [691, 188] on input "Dims Code" at bounding box center [701, 186] width 51 height 15
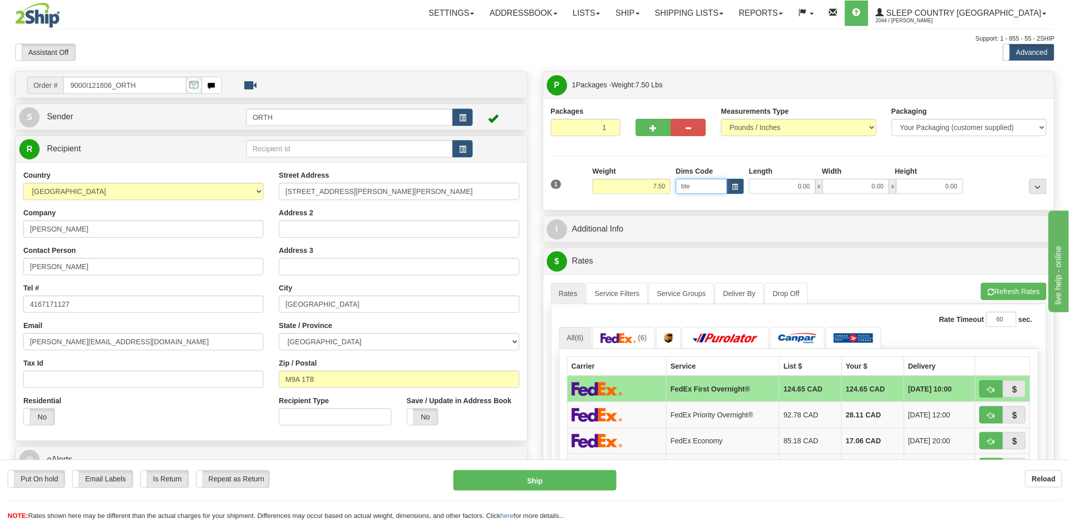
type input "bte"
click button "Delete" at bounding box center [0, 0] width 0 height 0
type input "15.00"
type input "5.00"
type input "25.00"
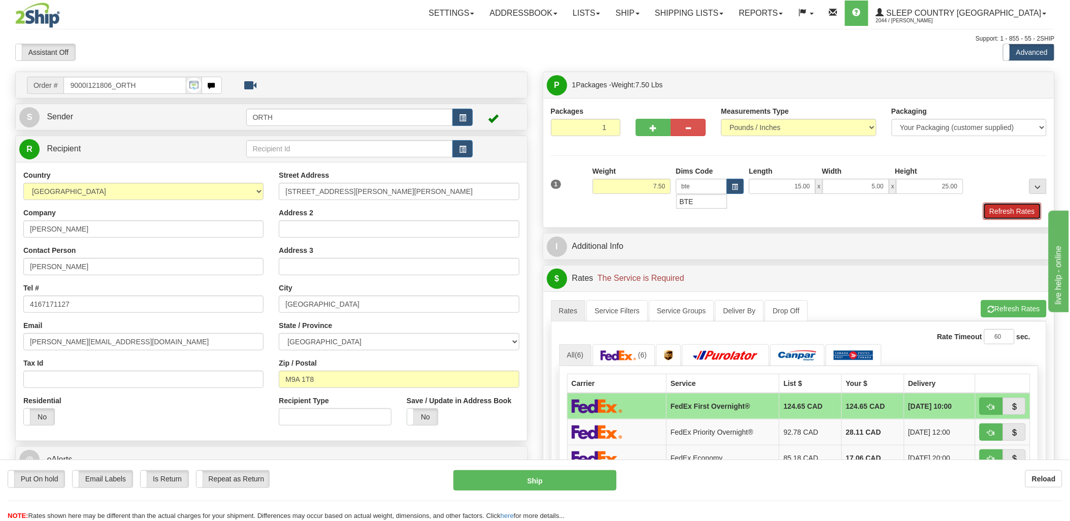
click at [1004, 220] on button "Refresh Rates" at bounding box center [1012, 211] width 58 height 17
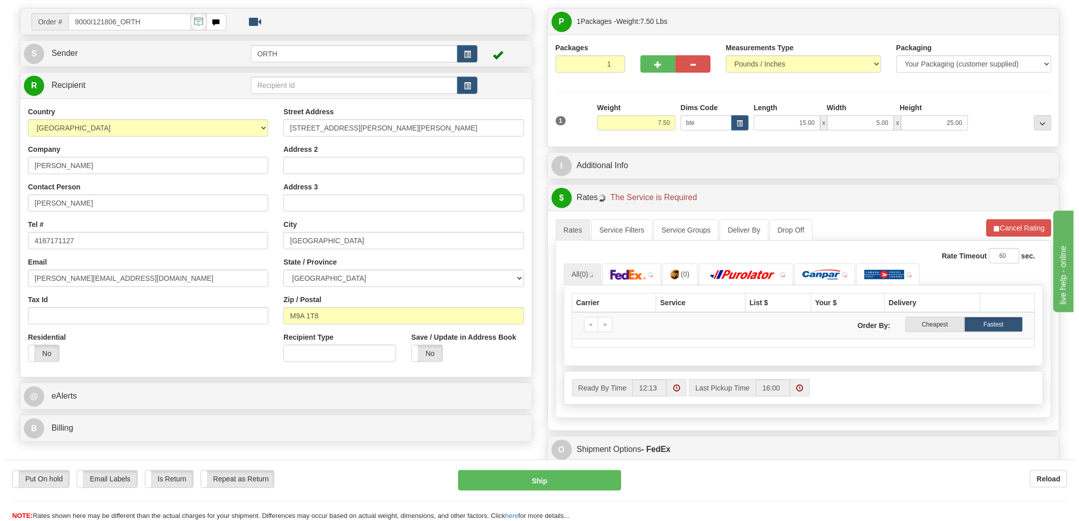
scroll to position [113, 0]
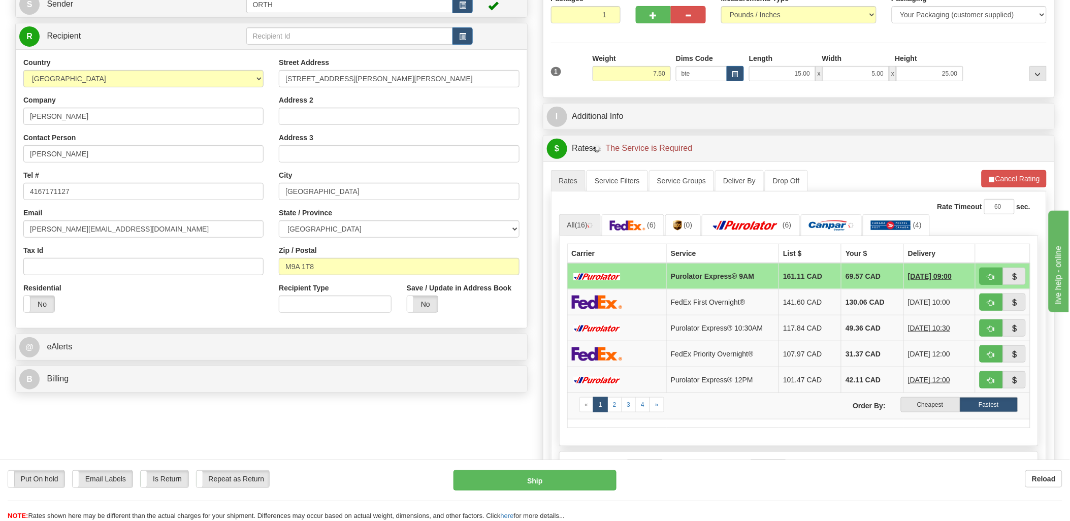
click at [944, 407] on label "Cheapest" at bounding box center [930, 404] width 58 height 15
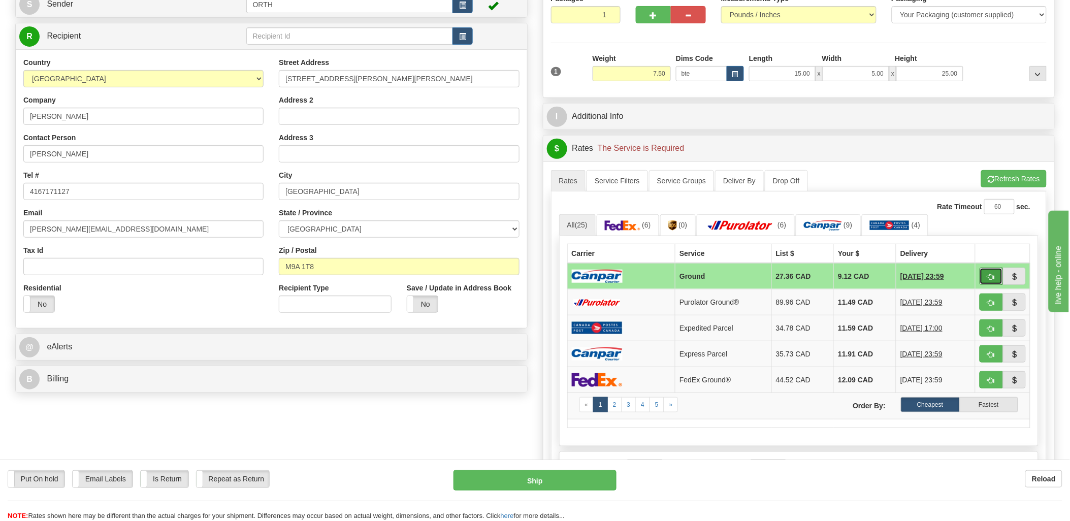
click at [984, 272] on button "button" at bounding box center [991, 276] width 23 height 17
type input "1"
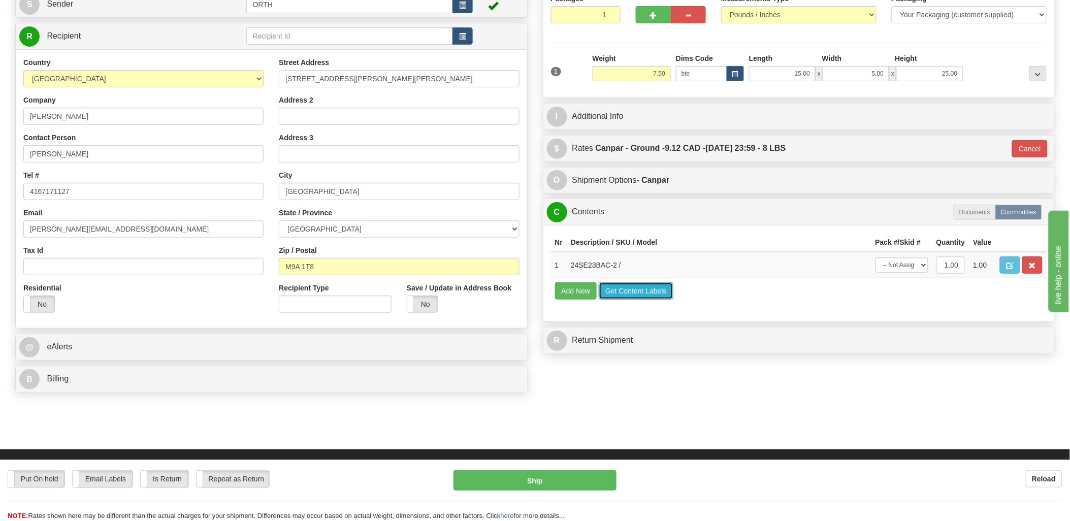
click at [625, 300] on button "Get Content Labels" at bounding box center [636, 290] width 75 height 17
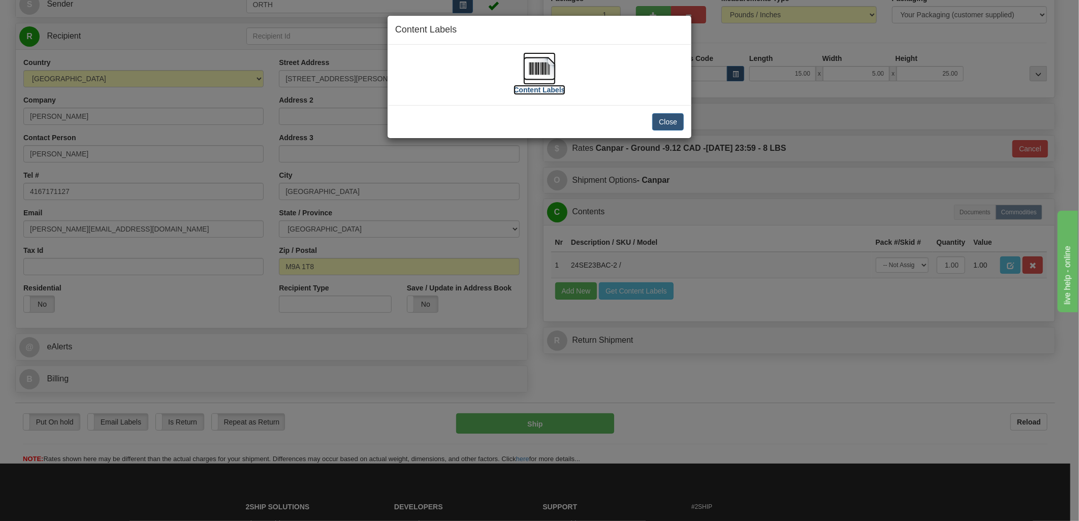
click at [543, 64] on img at bounding box center [539, 68] width 33 height 33
click at [684, 120] on div "Close" at bounding box center [539, 121] width 304 height 33
click at [675, 122] on button "Close" at bounding box center [667, 121] width 31 height 17
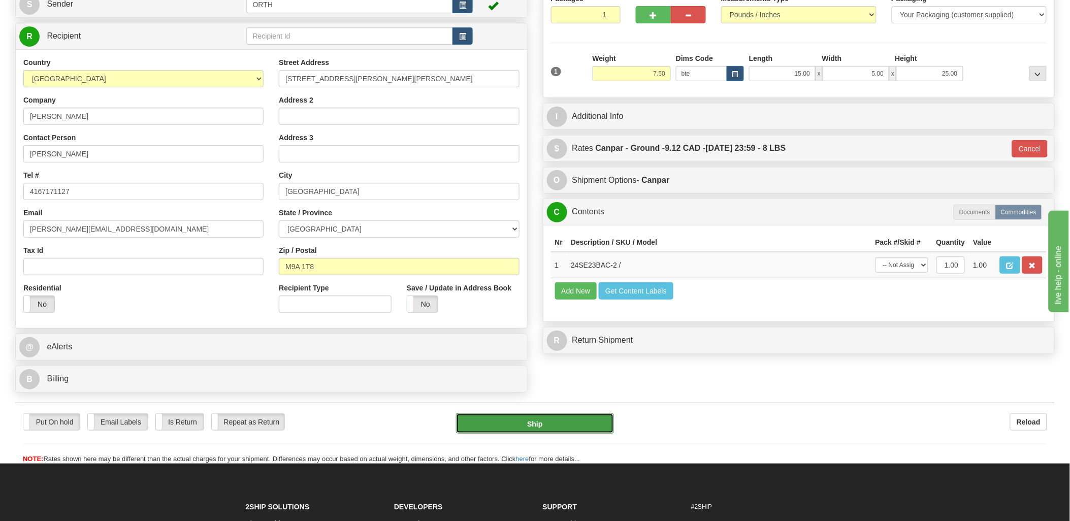
click at [567, 428] on button "Ship" at bounding box center [535, 423] width 158 height 20
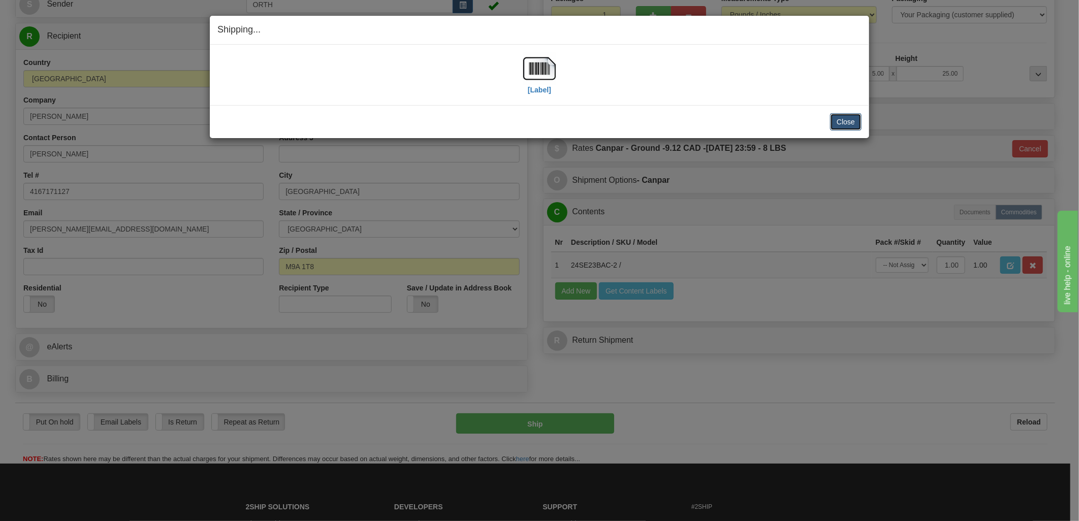
click at [843, 115] on button "Close" at bounding box center [845, 121] width 31 height 17
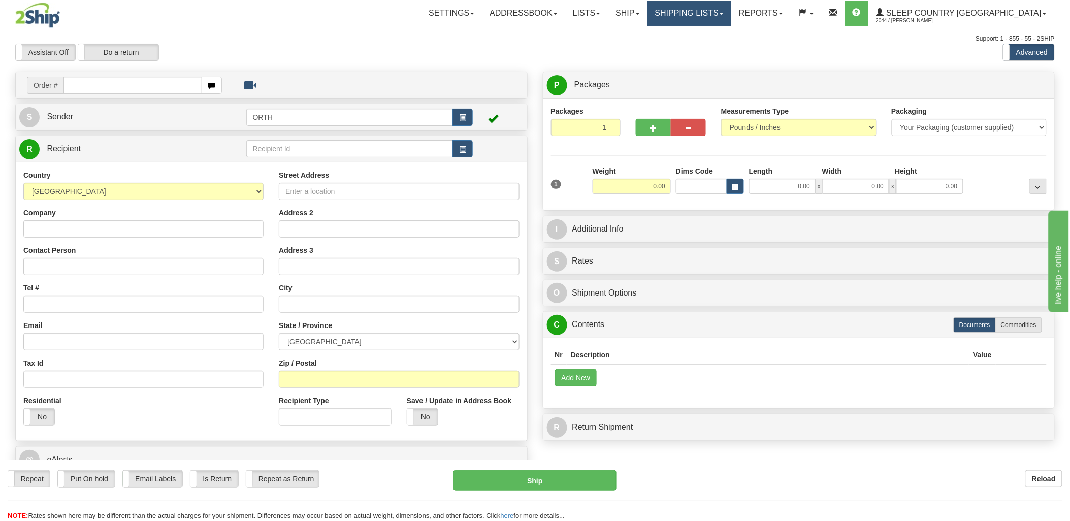
click at [731, 8] on link "Shipping lists" at bounding box center [689, 13] width 84 height 25
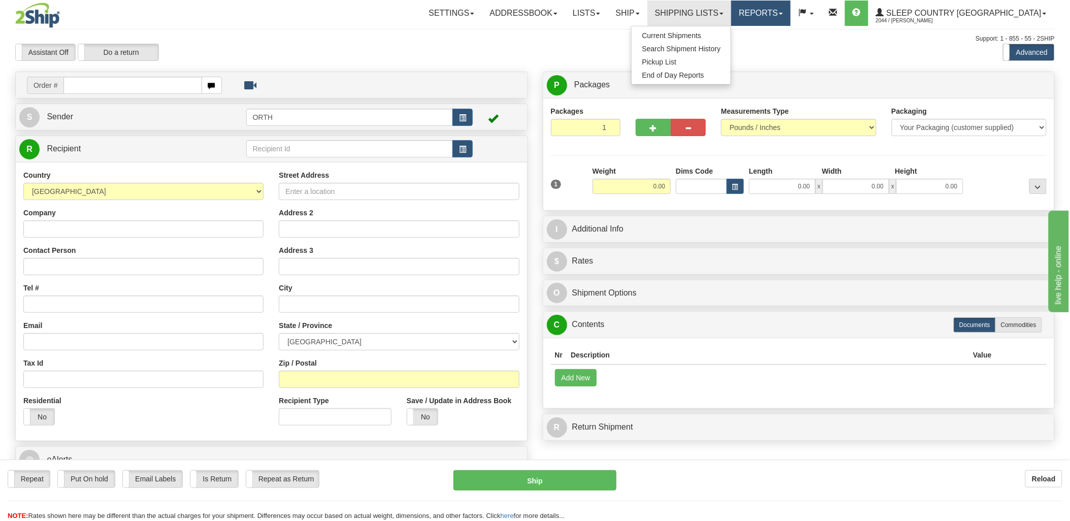
click at [786, 11] on link "Reports" at bounding box center [760, 13] width 59 height 25
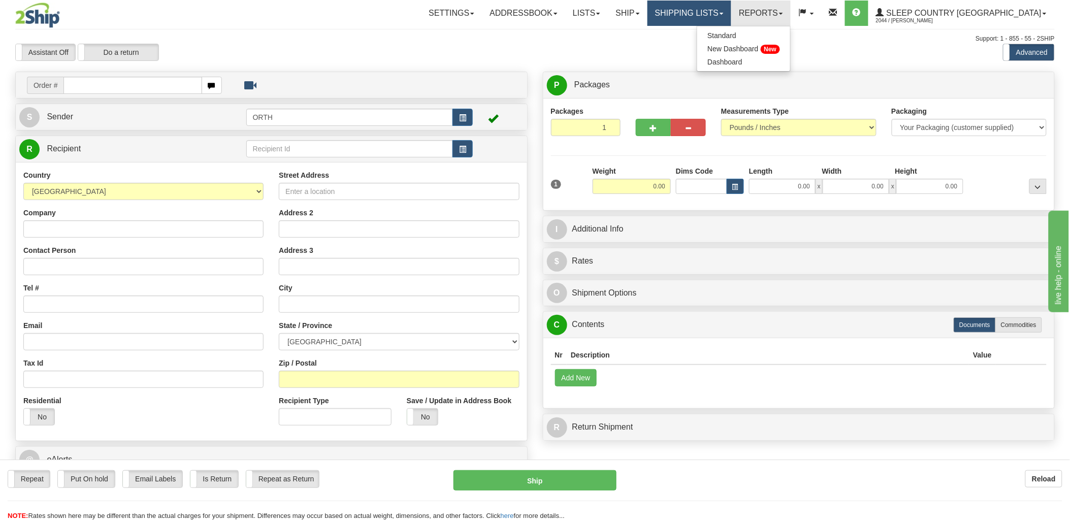
click at [718, 8] on link "Shipping lists" at bounding box center [689, 13] width 84 height 25
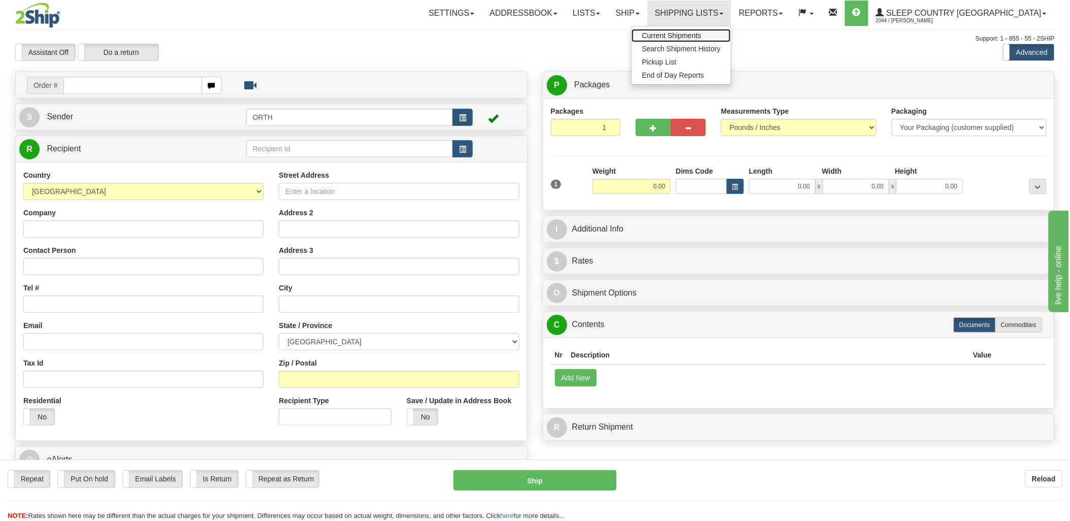
click at [731, 38] on link "Current Shipments" at bounding box center [681, 35] width 99 height 13
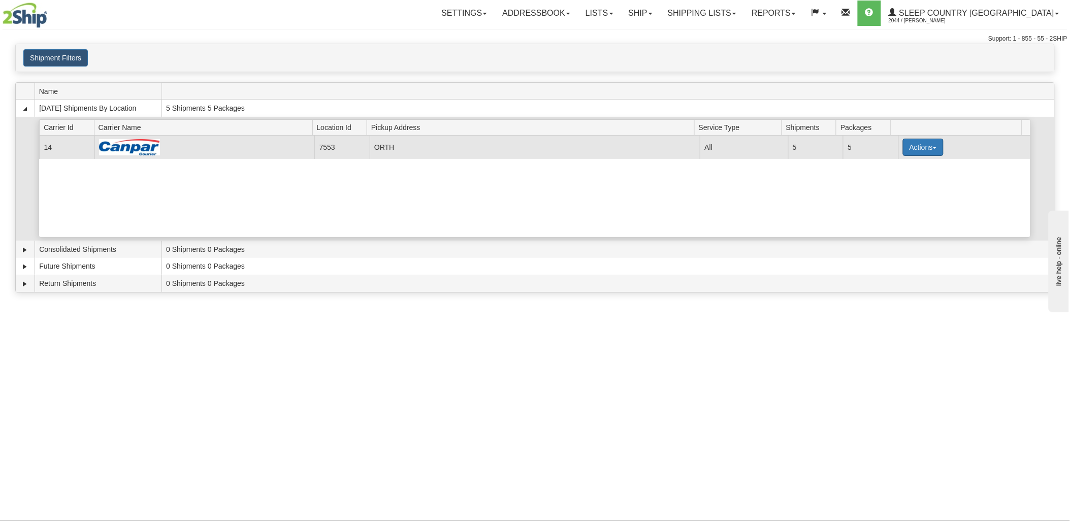
click at [915, 143] on button "Actions" at bounding box center [923, 147] width 41 height 17
click at [906, 212] on link "Print" at bounding box center [902, 206] width 81 height 13
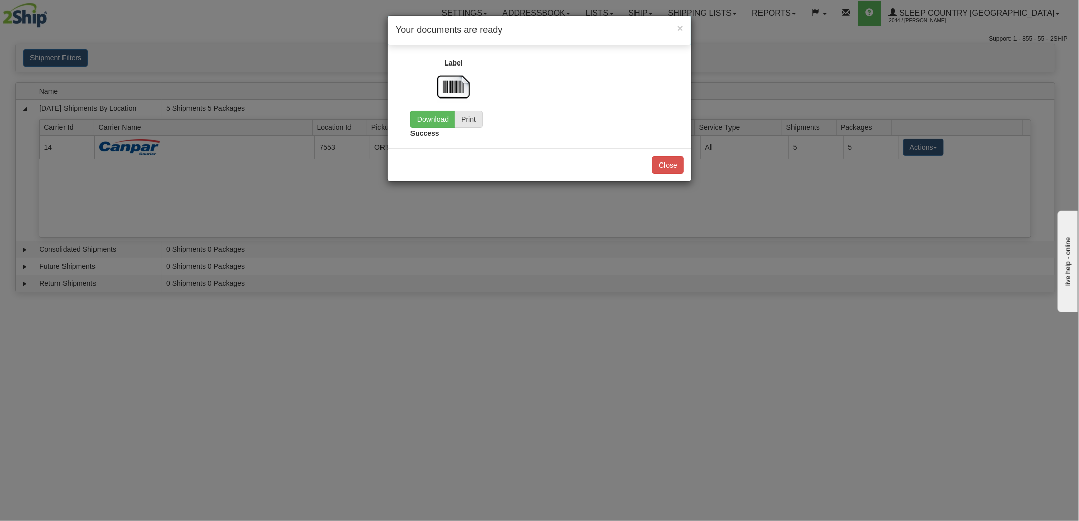
click at [458, 85] on img at bounding box center [453, 87] width 33 height 33
click at [437, 115] on link "Download" at bounding box center [432, 119] width 45 height 17
